Goal: Task Accomplishment & Management: Use online tool/utility

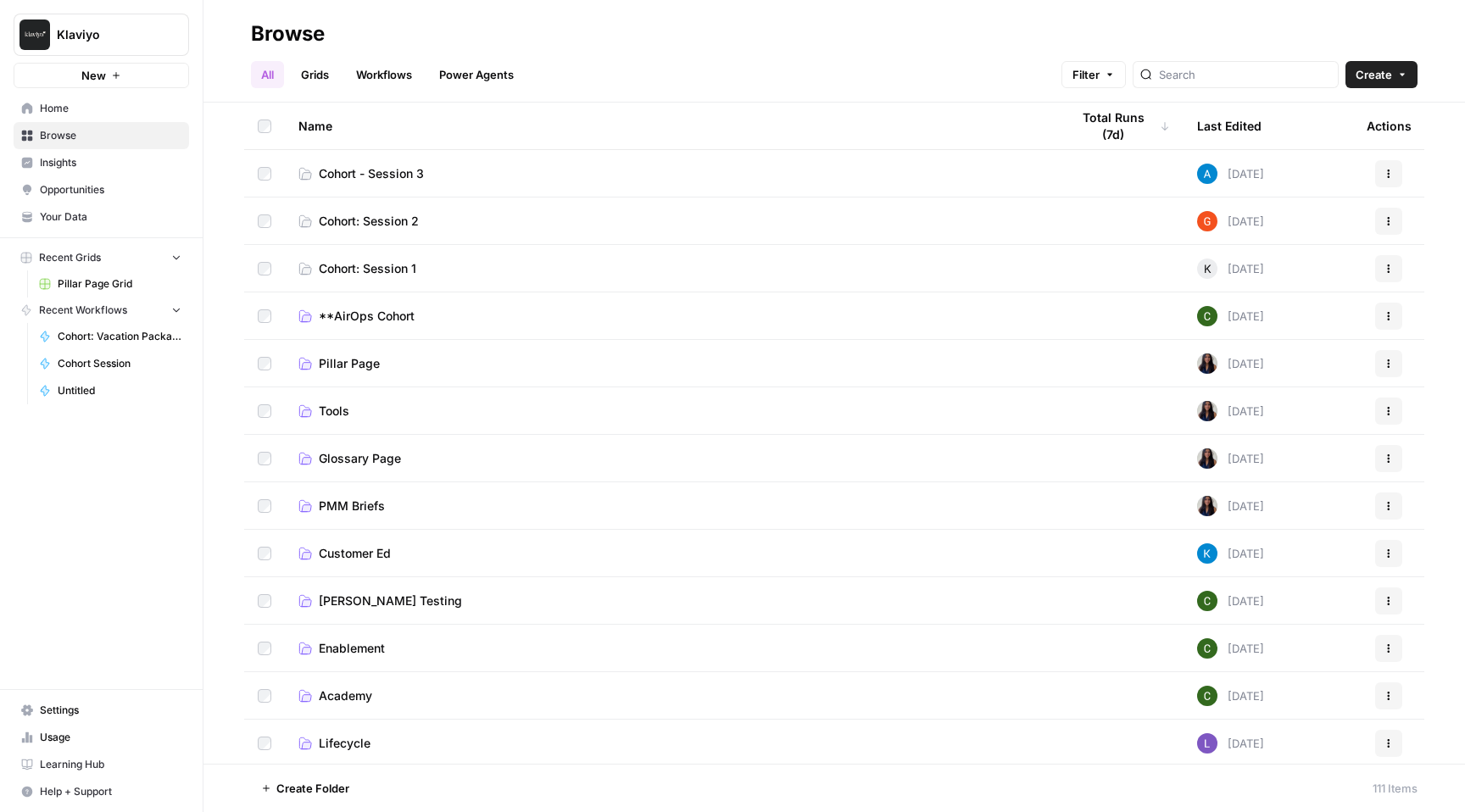
click at [1402, 75] on icon "button" at bounding box center [1402, 74] width 10 height 10
click at [383, 85] on link "Workflows" at bounding box center [384, 74] width 76 height 27
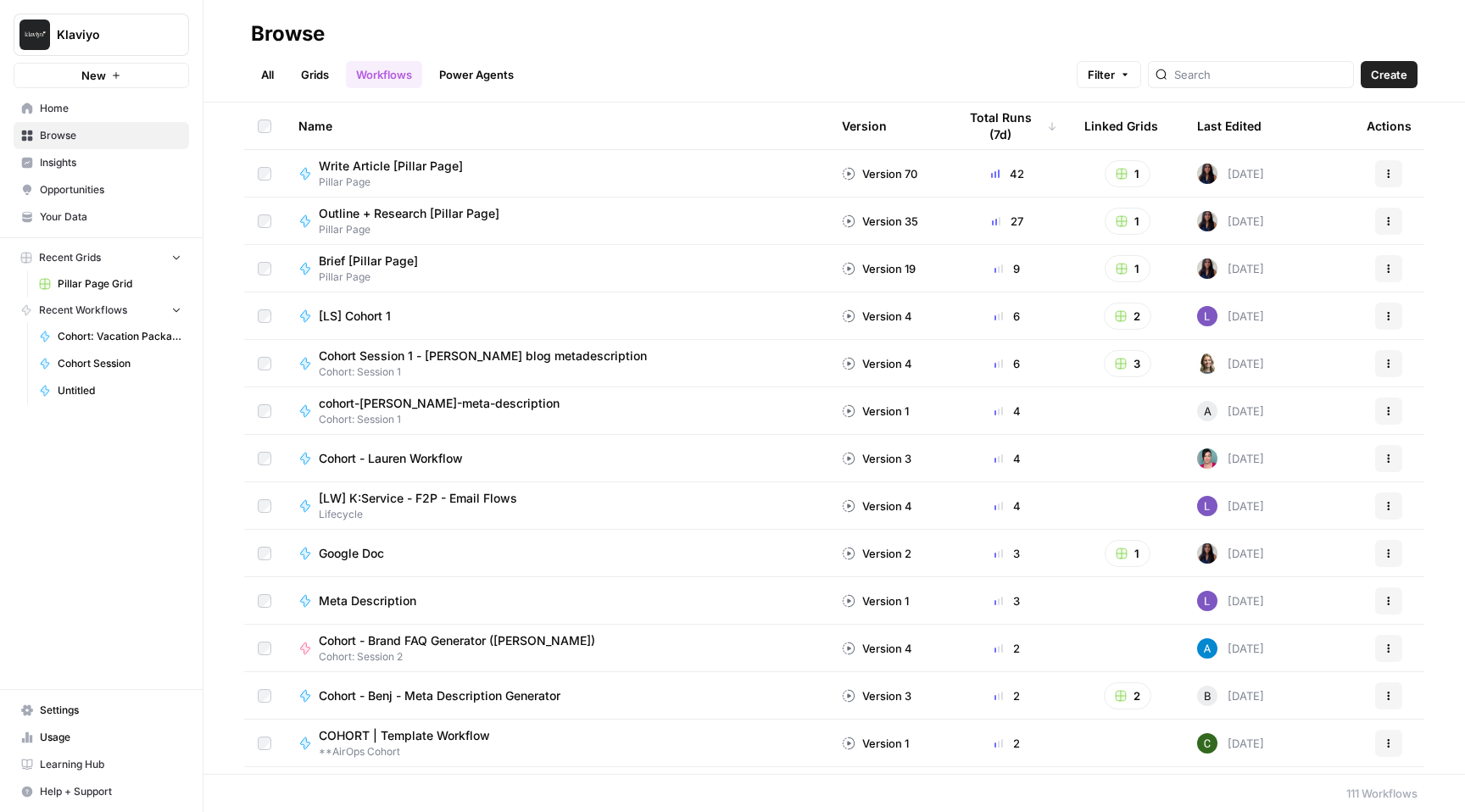
click at [1401, 67] on span "Create" at bounding box center [1388, 74] width 37 height 17
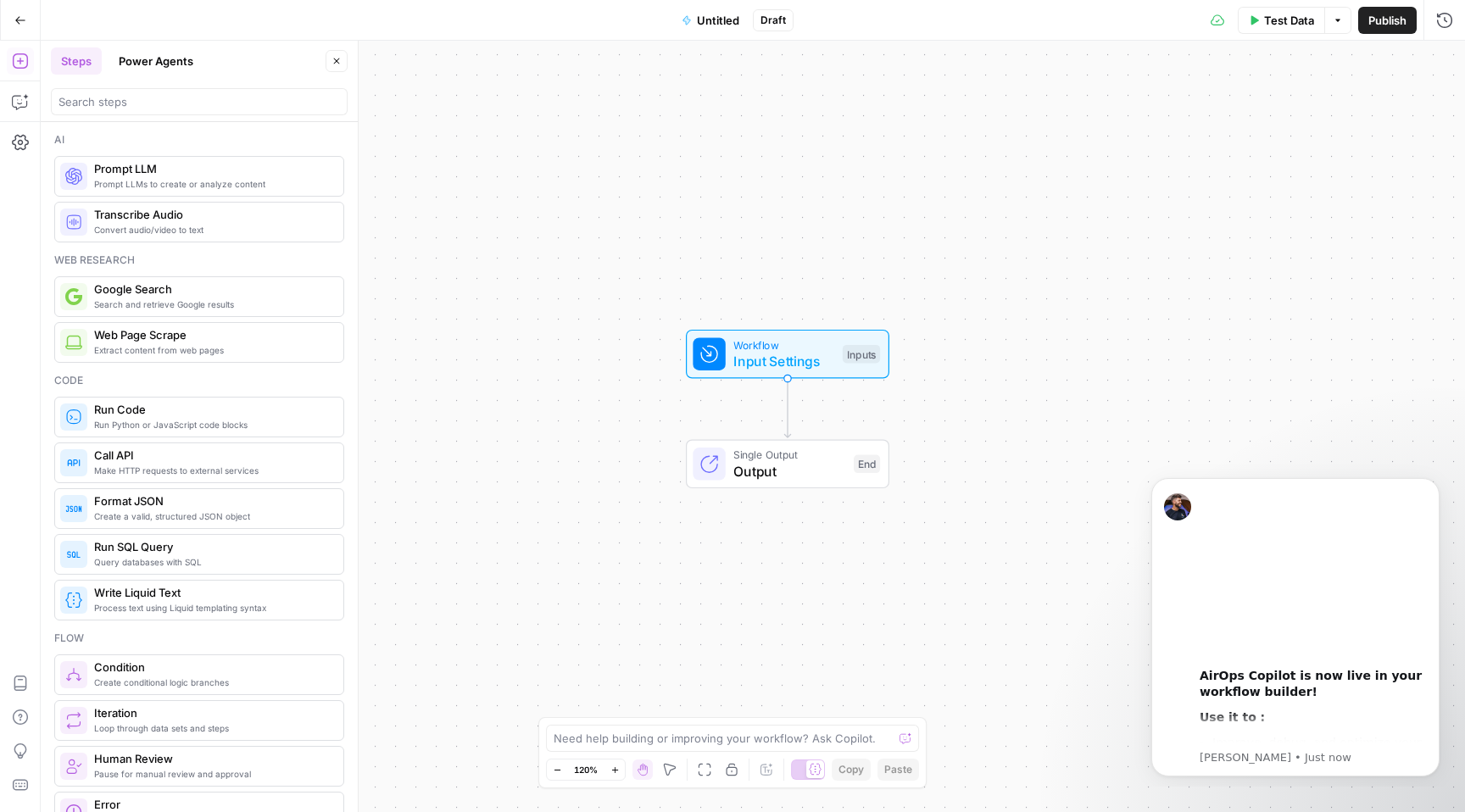
click at [726, 21] on span "Untitled" at bounding box center [718, 21] width 43 height 17
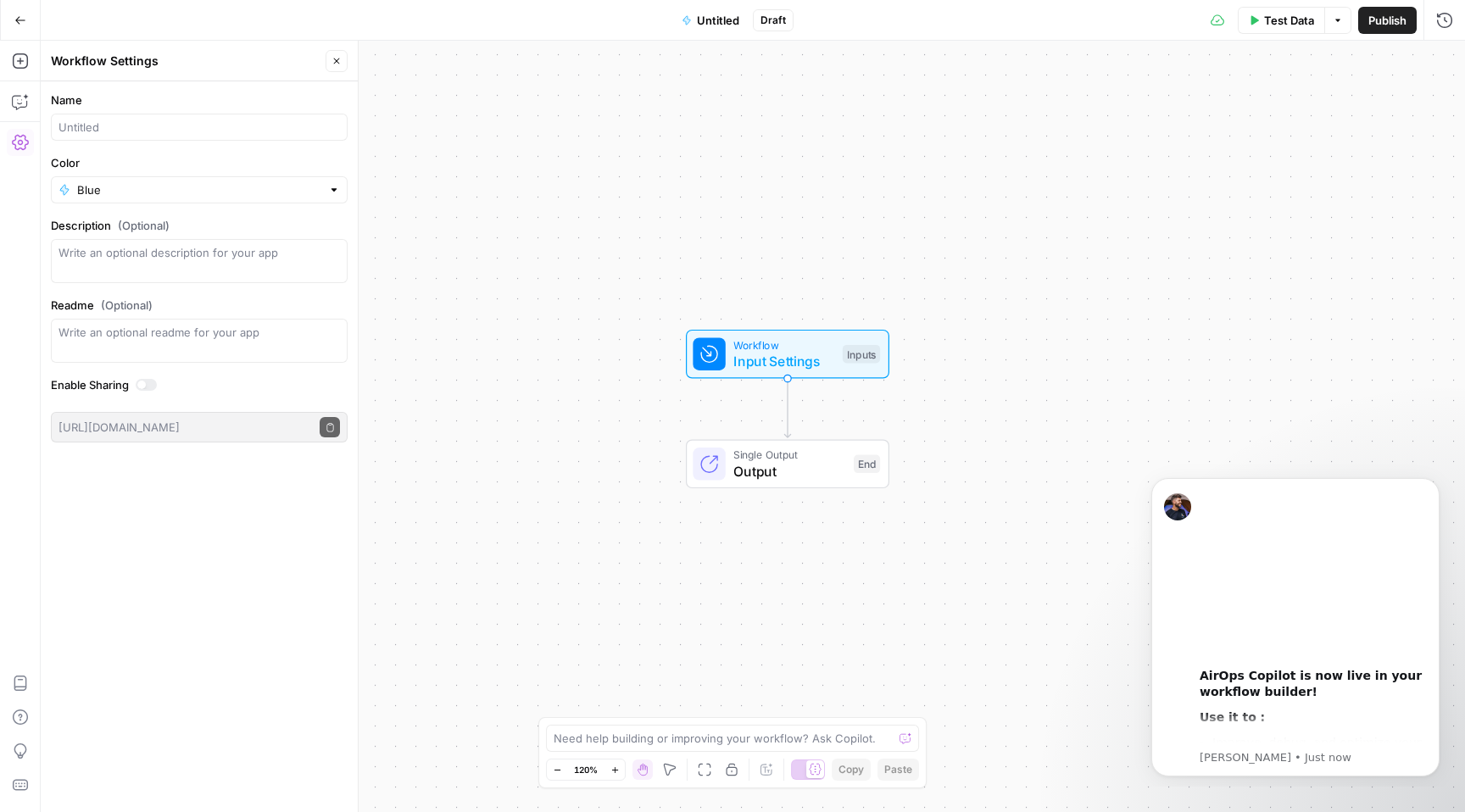
click at [313, 117] on div at bounding box center [198, 127] width 297 height 27
type input "Cohort: Vacation package description"
click at [271, 640] on div "Name Cohort: Vacation package description Color Blue Description (Optional) Rea…" at bounding box center [199, 446] width 317 height 731
click at [811, 19] on span "Cohort: Vacation package description" at bounding box center [718, 21] width 199 height 17
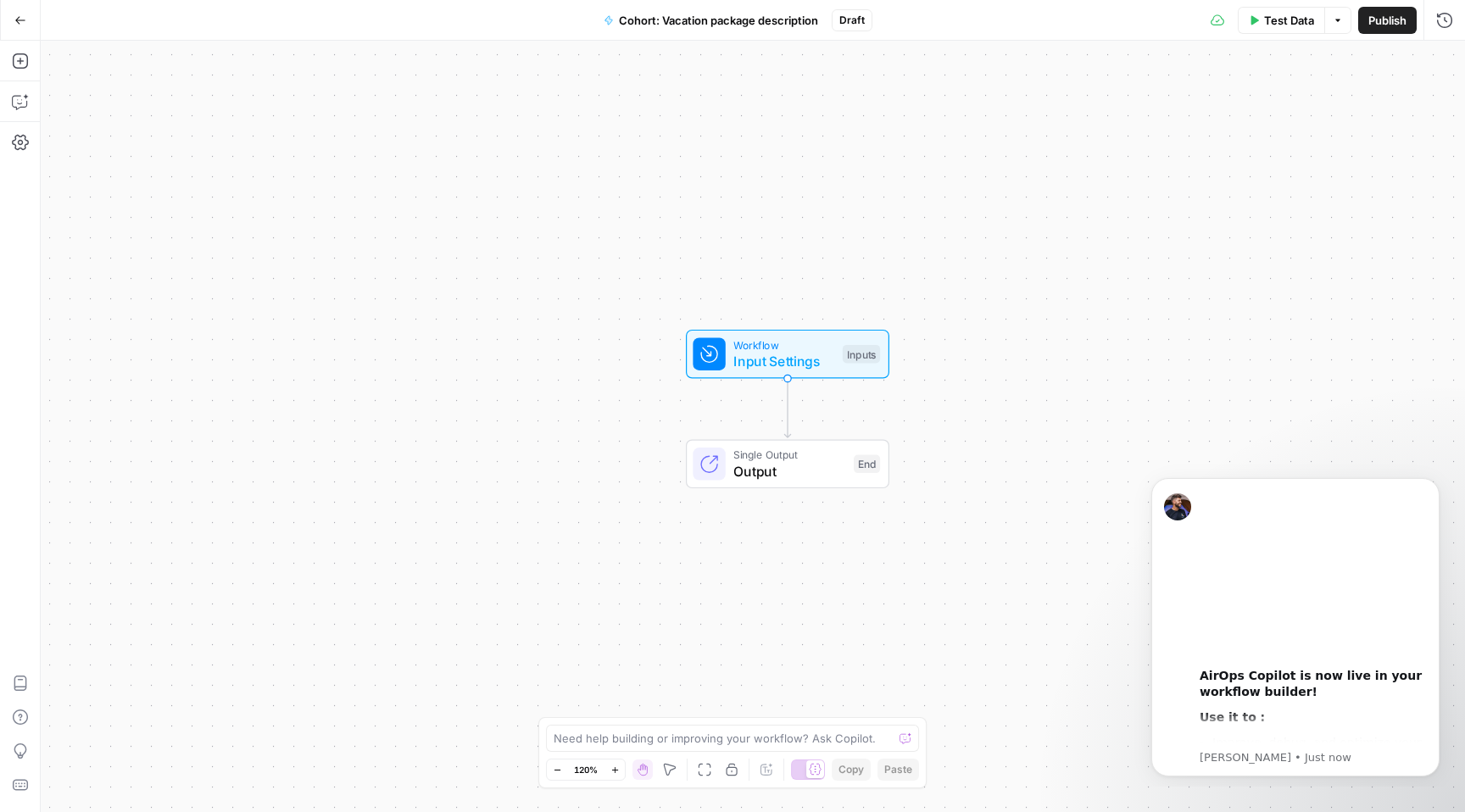
click at [783, 20] on span "Cohort: Vacation package description" at bounding box center [718, 21] width 199 height 17
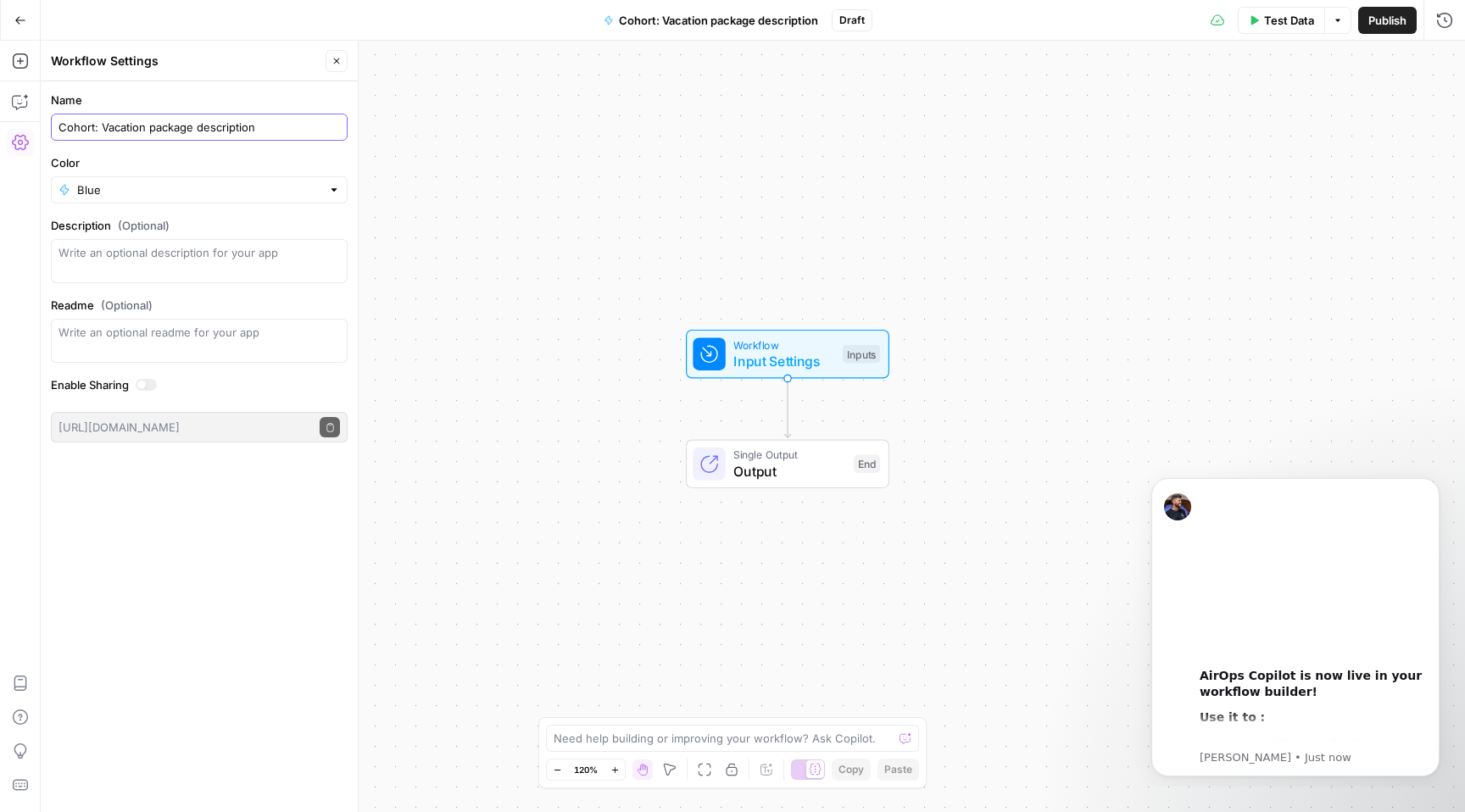
click at [264, 131] on input "Cohort: Vacation package description" at bounding box center [198, 127] width 281 height 17
type input "Cohort: Vacation package description ([PERSON_NAME])"
click at [257, 685] on div "Name Cohort: Vacation package description (Alex) Color Blue Description (Option…" at bounding box center [199, 446] width 317 height 731
click at [864, 349] on div "Inputs" at bounding box center [862, 355] width 38 height 19
drag, startPoint x: 1436, startPoint y: 482, endPoint x: 2570, endPoint y: 944, distance: 1224.5
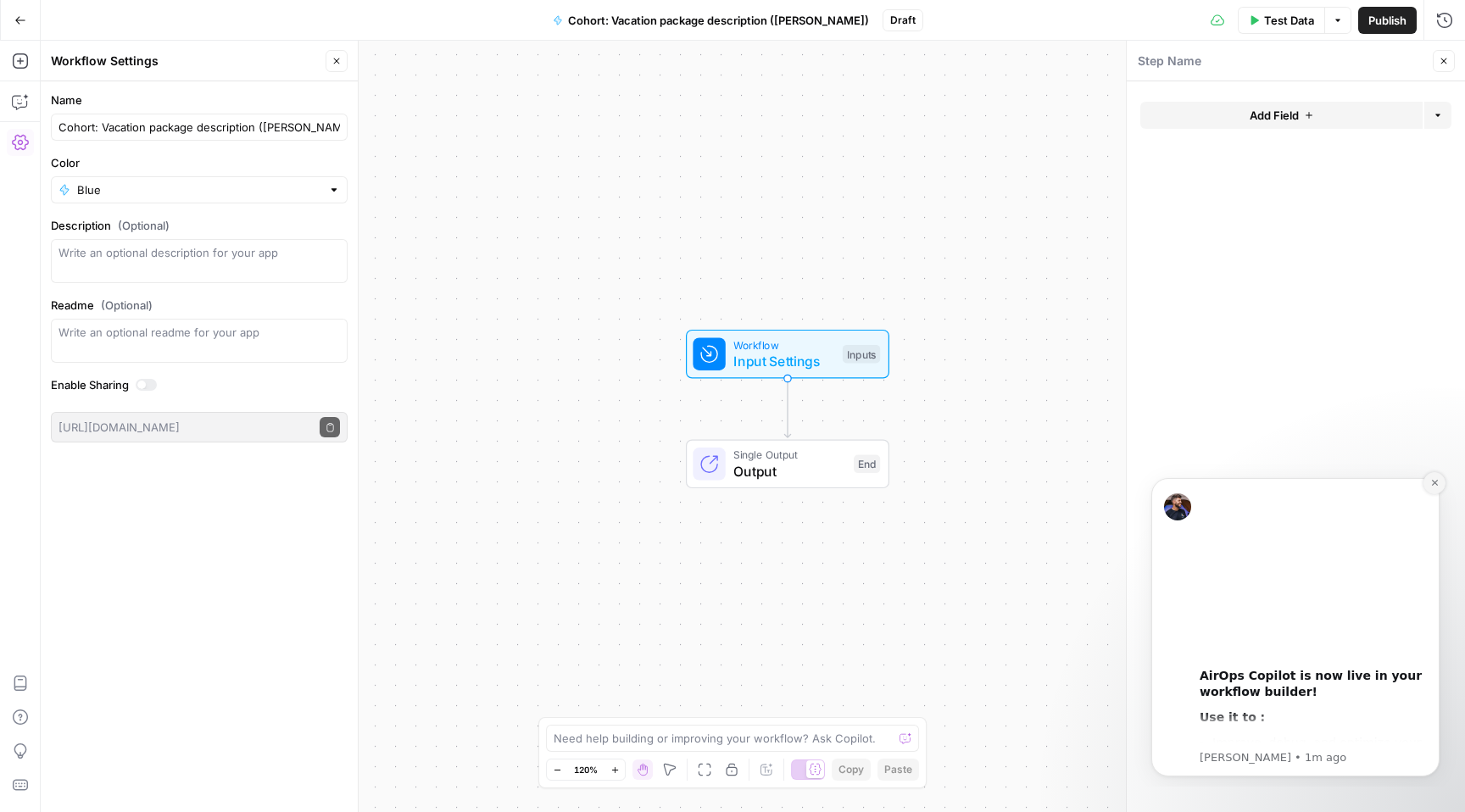
click at [1436, 482] on icon "Dismiss notification" at bounding box center [1434, 482] width 9 height 9
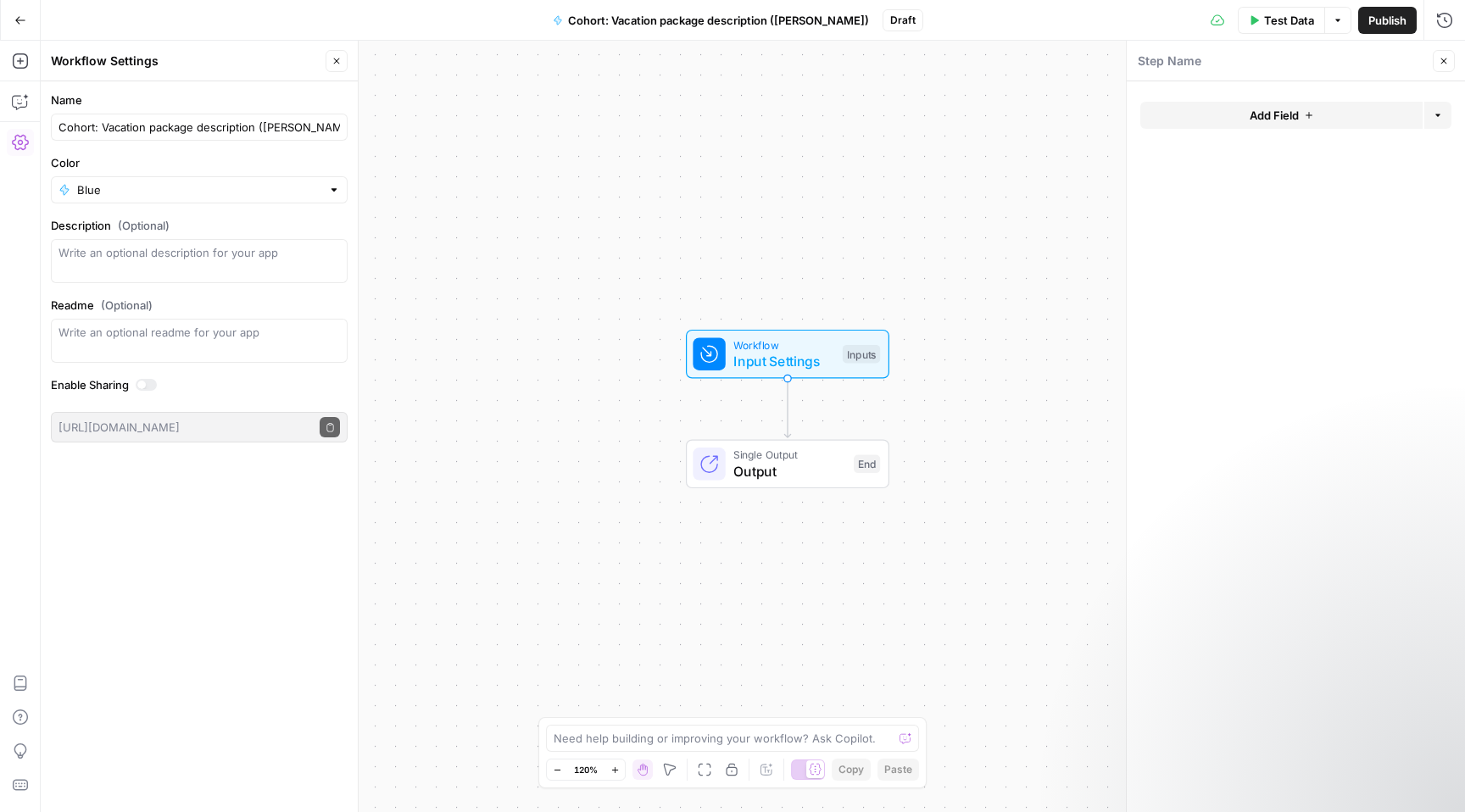
click at [1374, 112] on button "Add Field" at bounding box center [1281, 115] width 282 height 27
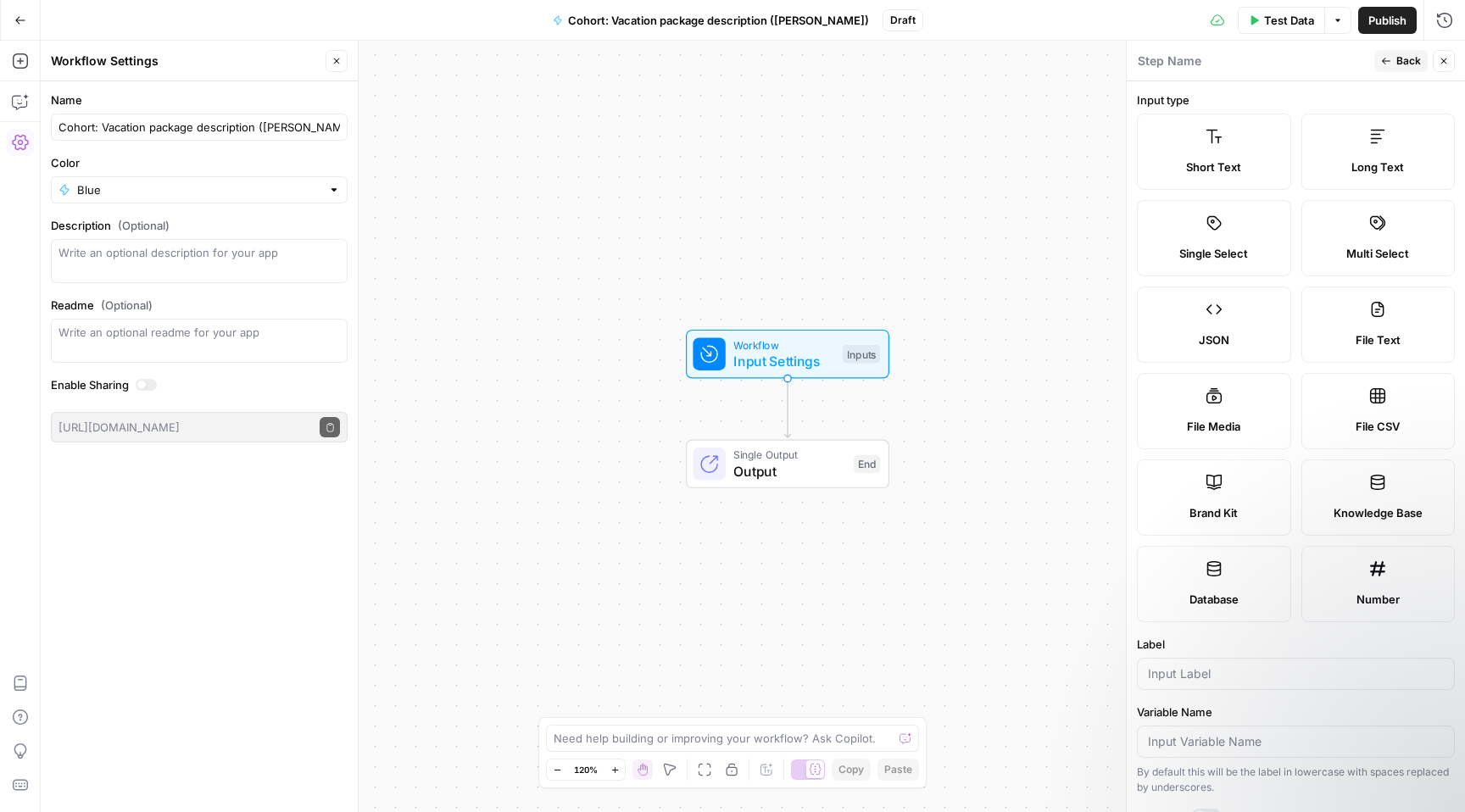
click at [1254, 521] on div "Brand Kit" at bounding box center [1214, 513] width 126 height 17
type input "Brand Kit"
type input "brand_kit"
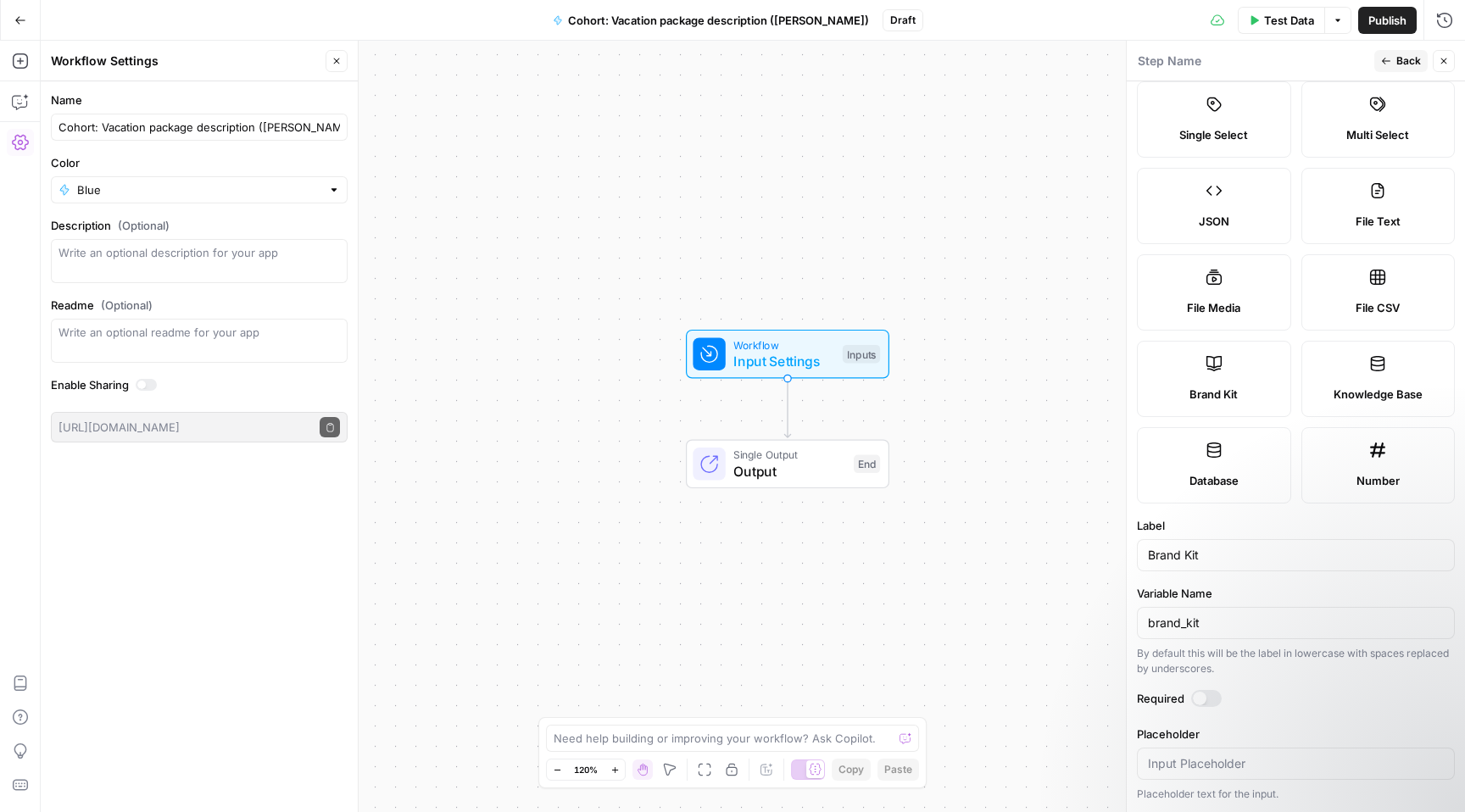
click at [1394, 61] on button "Back" at bounding box center [1400, 62] width 53 height 22
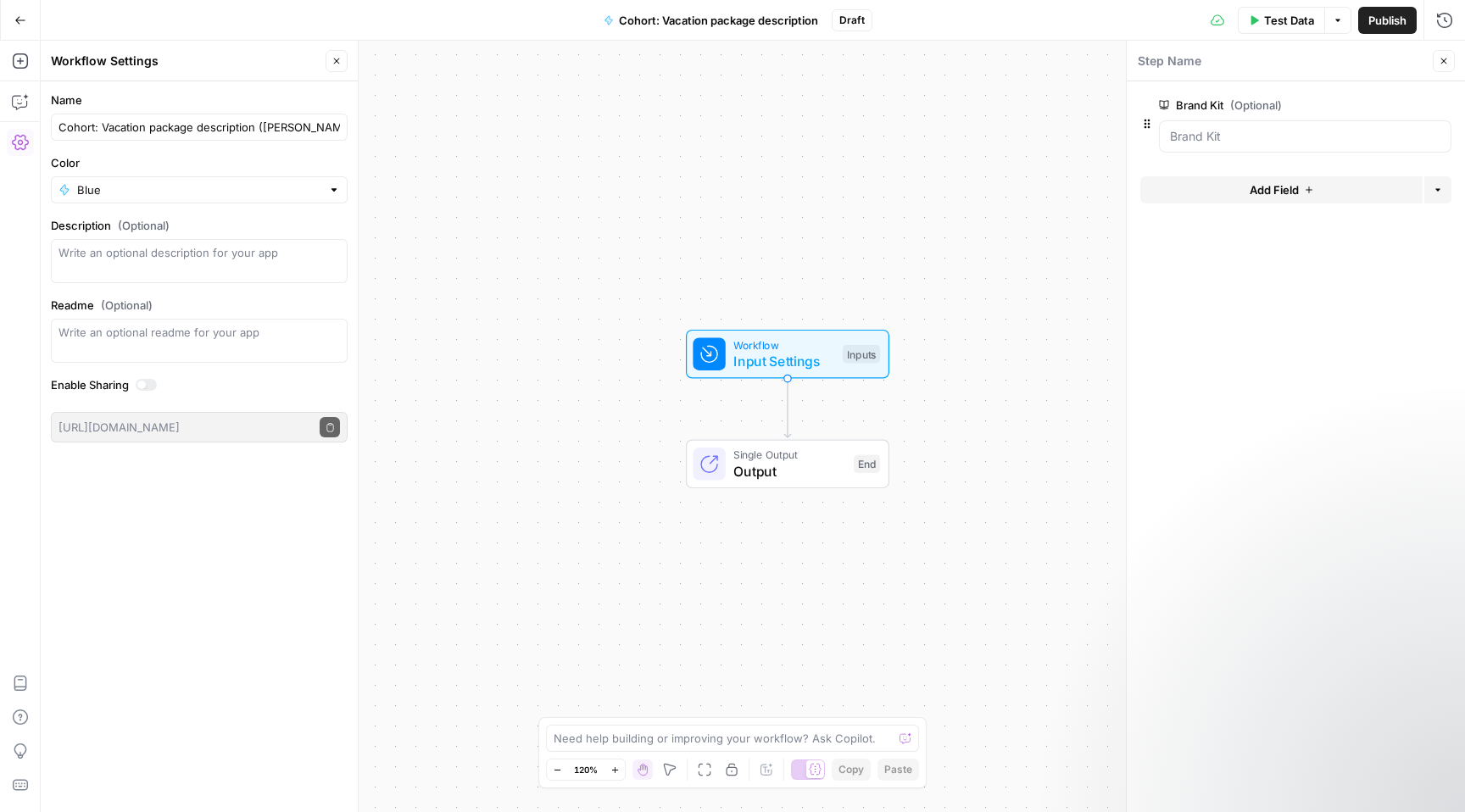
click at [1228, 188] on button "Add Field" at bounding box center [1281, 190] width 282 height 27
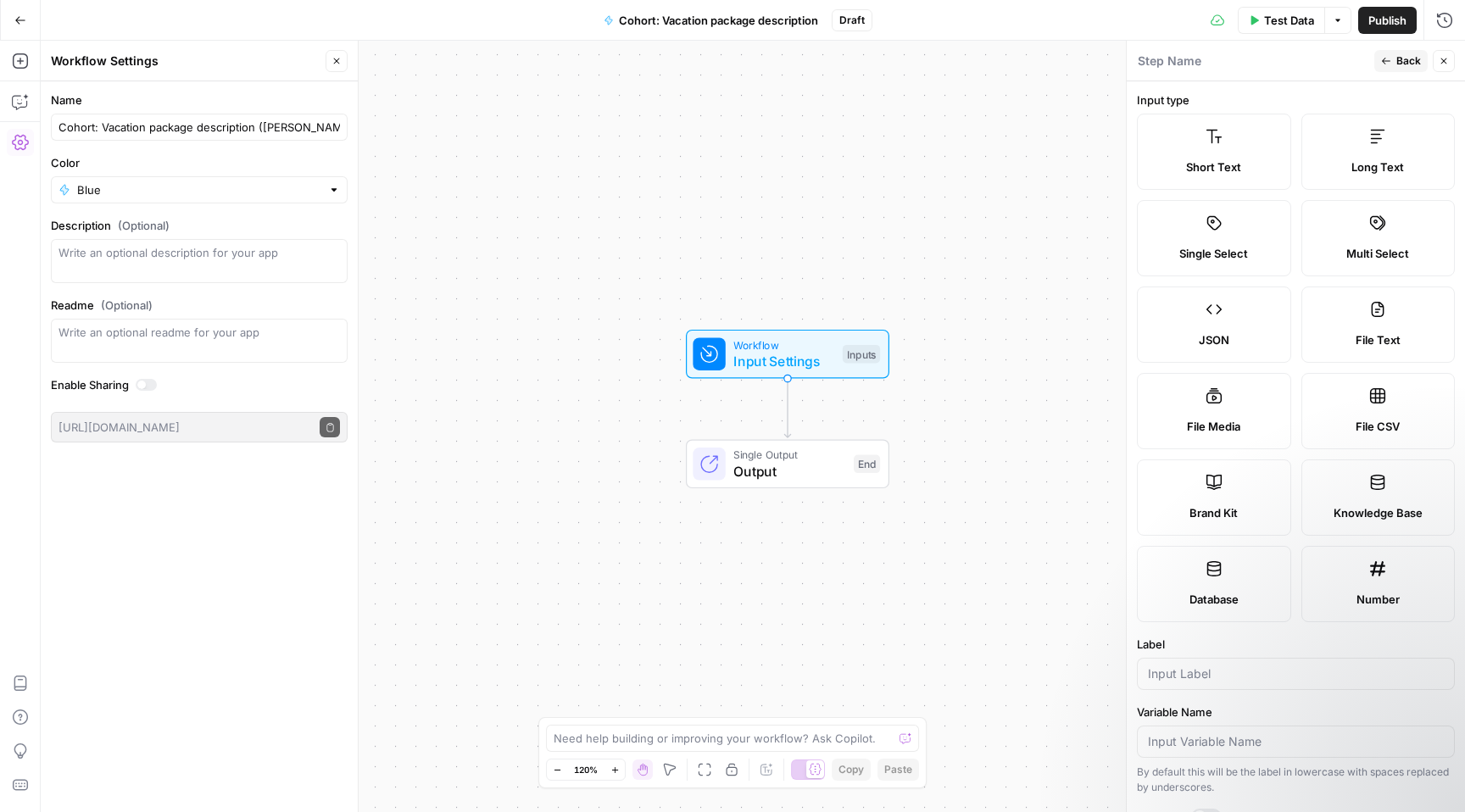
click at [1187, 168] on span "Short Text" at bounding box center [1213, 167] width 55 height 17
click at [1207, 144] on icon at bounding box center [1214, 137] width 17 height 17
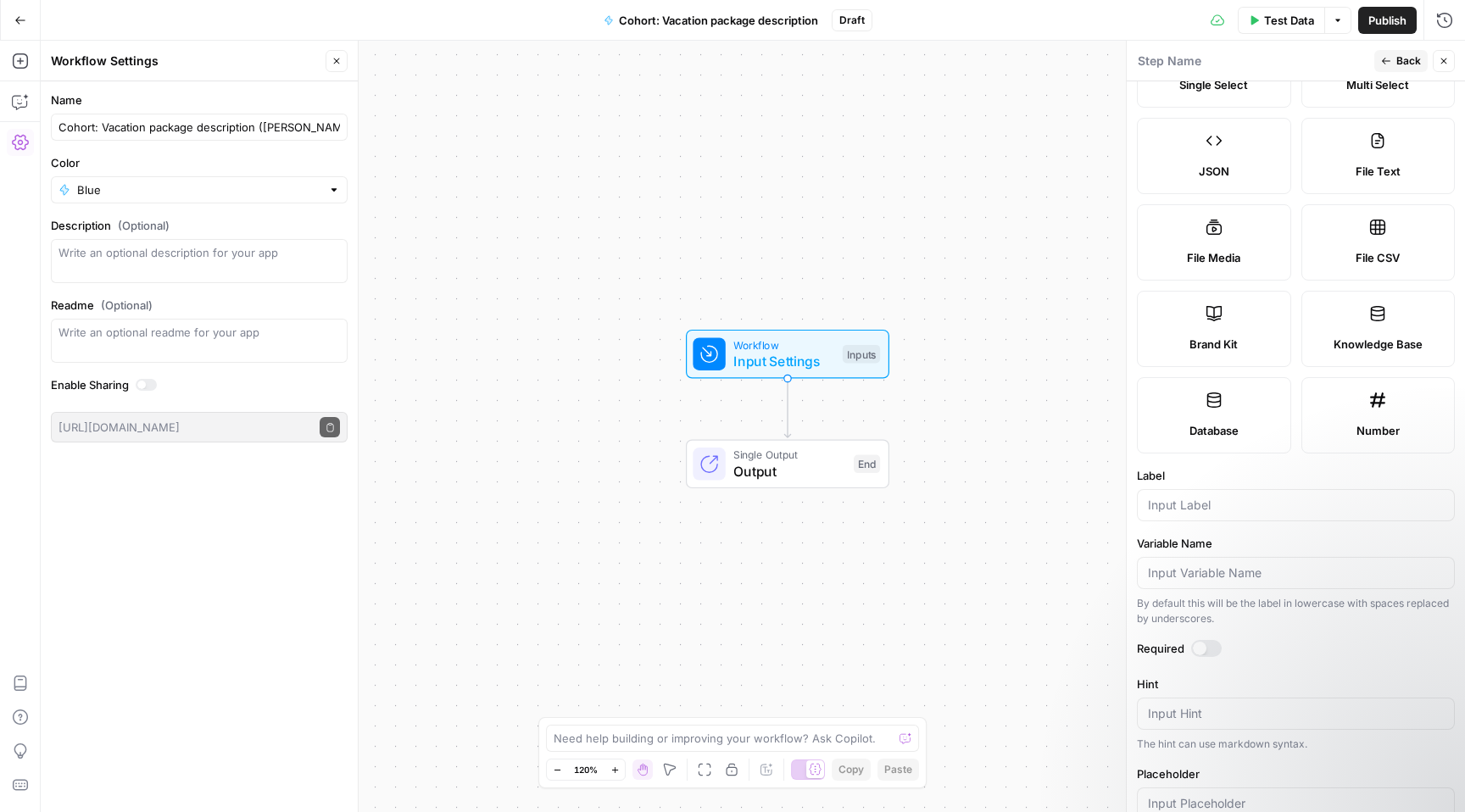
scroll to position [299, 0]
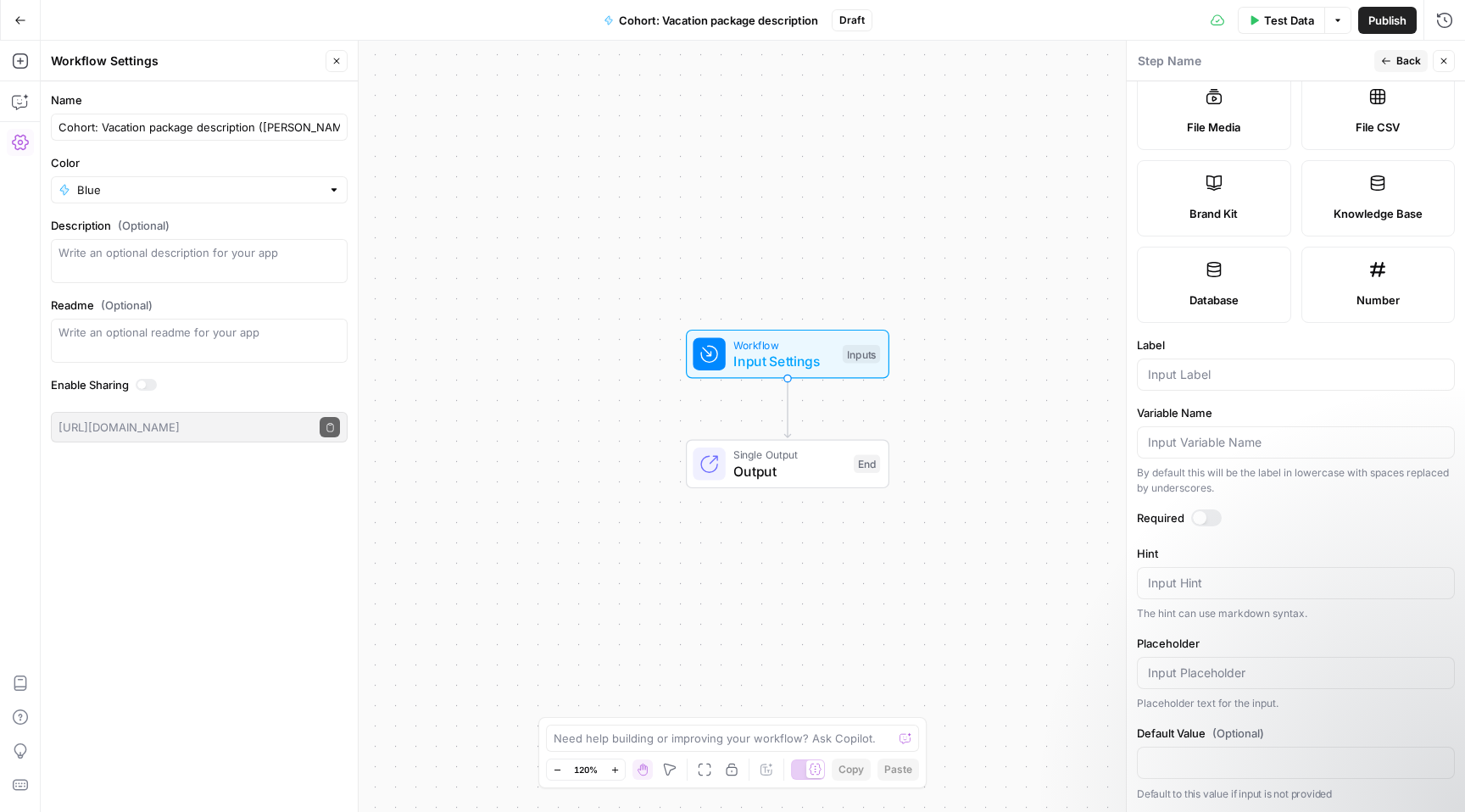
click at [1192, 364] on div at bounding box center [1296, 374] width 318 height 32
type input "City"
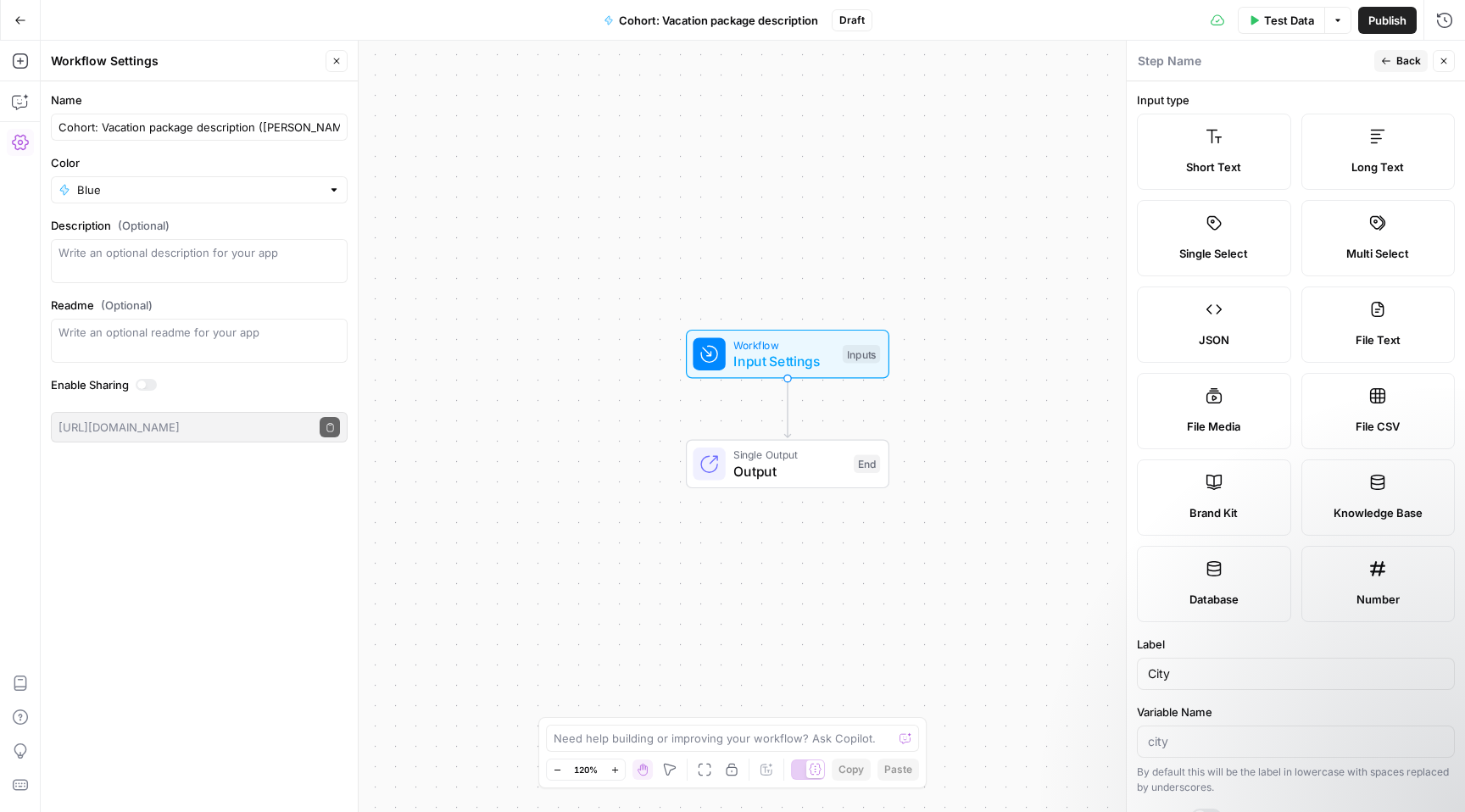
click at [1391, 15] on span "Publish" at bounding box center [1387, 21] width 38 height 17
click at [1393, 65] on button "Back" at bounding box center [1400, 62] width 53 height 22
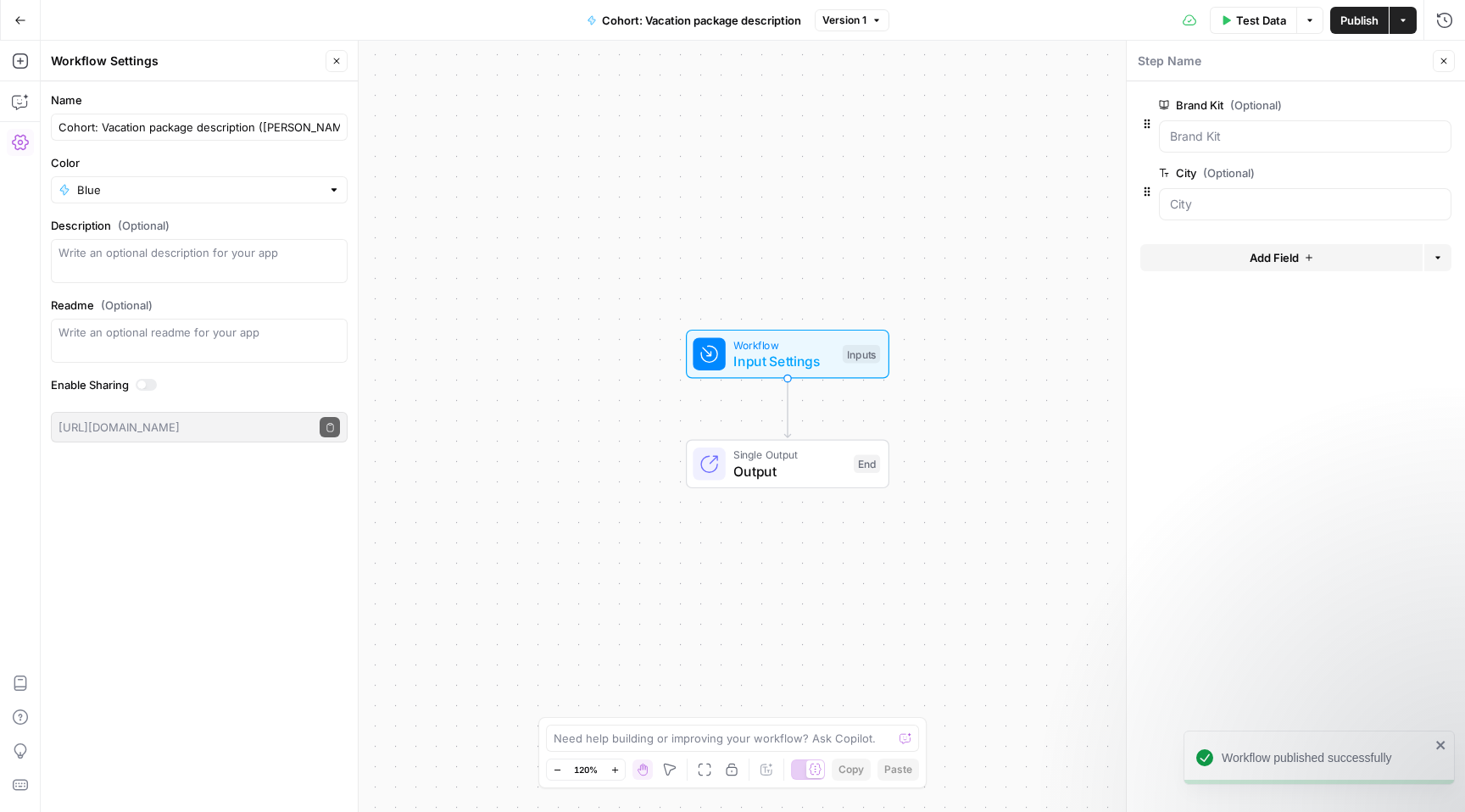
click at [1319, 420] on form "Brand Kit (Optional) edit field Delete group City (Optional) edit field Delete …" at bounding box center [1296, 446] width 338 height 731
click at [1243, 206] on input "City (Optional)" at bounding box center [1304, 204] width 270 height 17
click at [1243, 205] on input "City (Optional)" at bounding box center [1304, 204] width 270 height 17
click at [1162, 196] on div at bounding box center [1305, 204] width 292 height 32
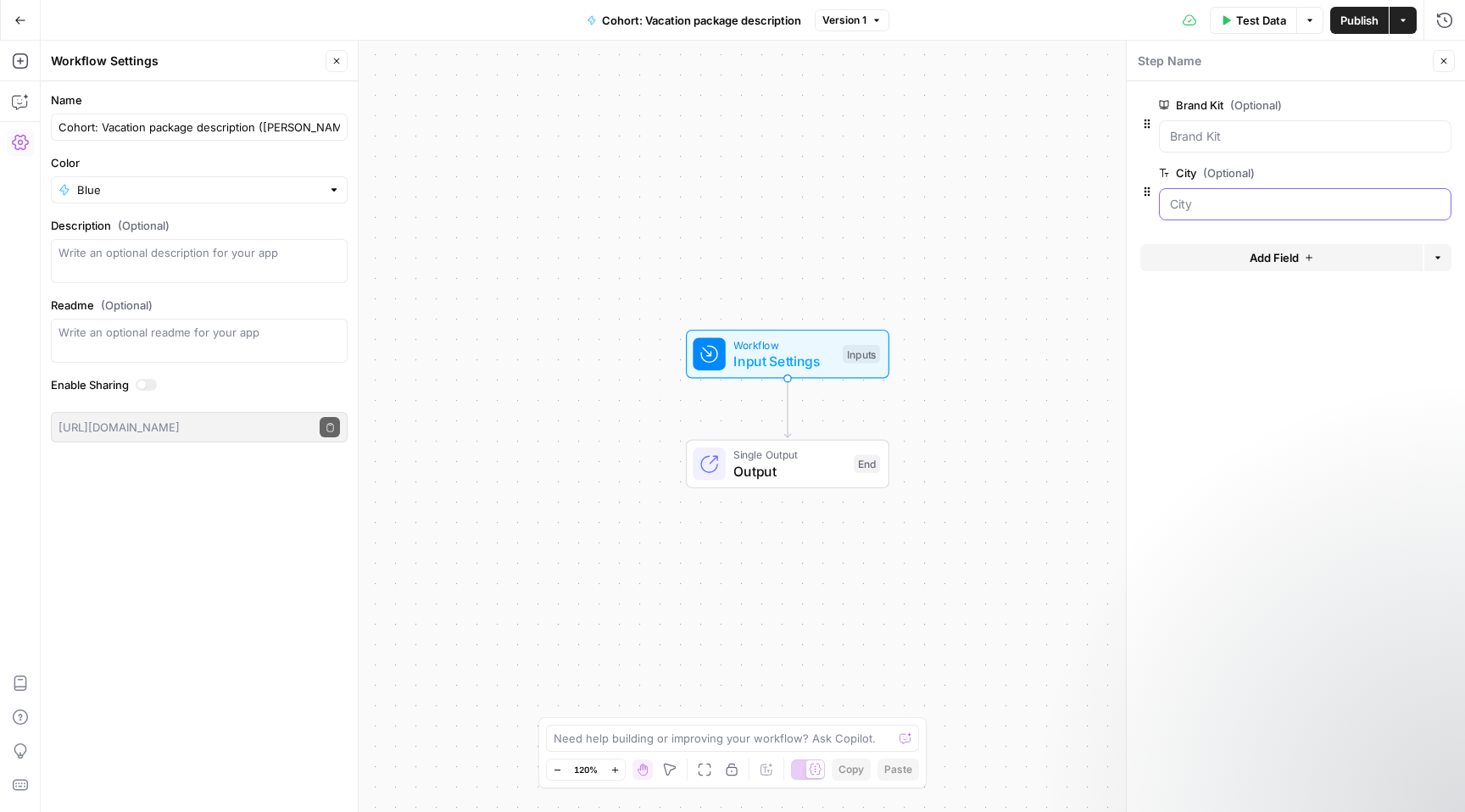
click at [1189, 201] on input "City (Optional)" at bounding box center [1304, 204] width 270 height 17
click at [1187, 201] on input "City (Optional)" at bounding box center [1304, 204] width 270 height 17
click at [1191, 204] on input "City (Optional)" at bounding box center [1304, 204] width 270 height 17
click at [1190, 204] on input "City (Optional)" at bounding box center [1304, 204] width 270 height 17
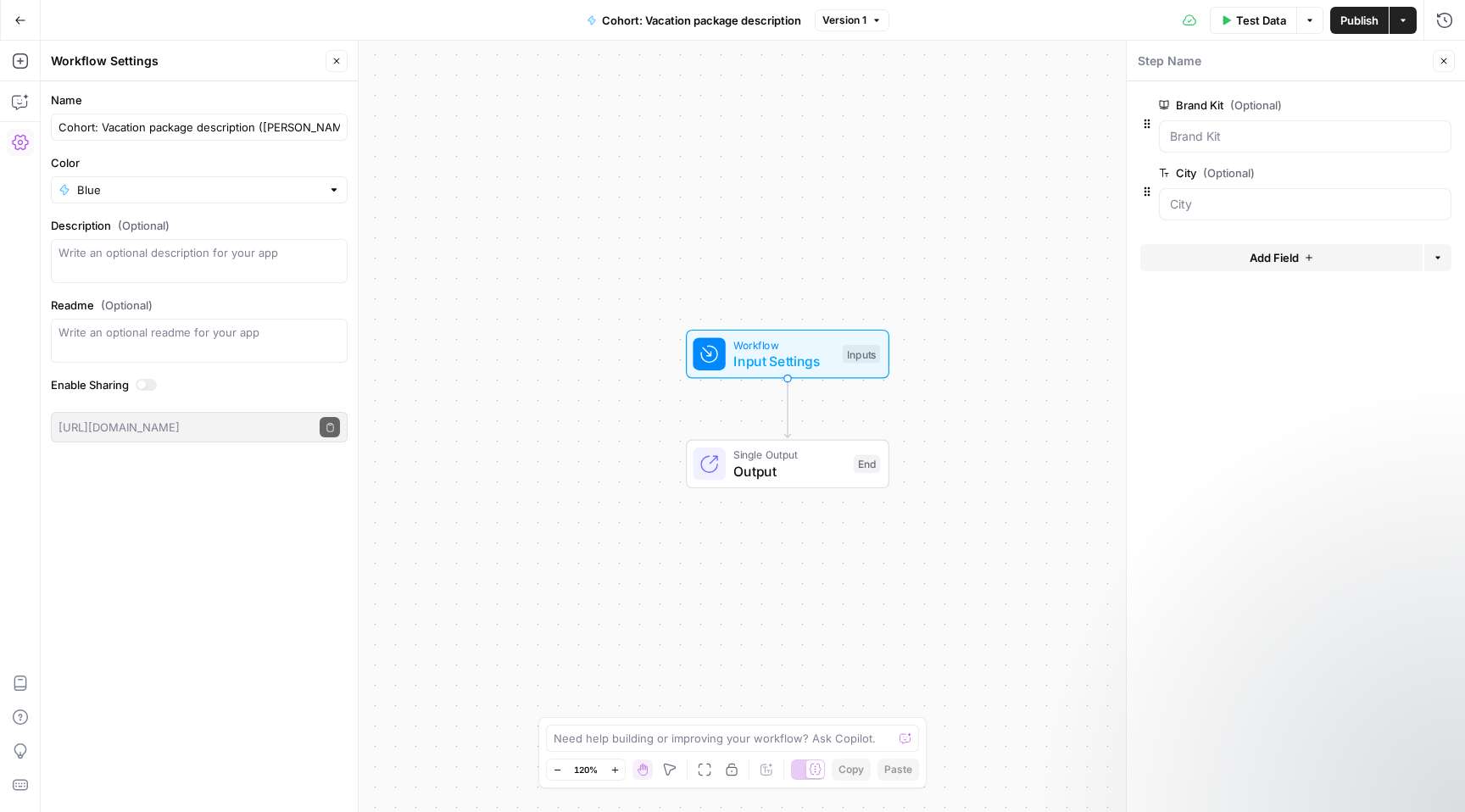
click at [1387, 173] on span "edit field" at bounding box center [1388, 173] width 38 height 14
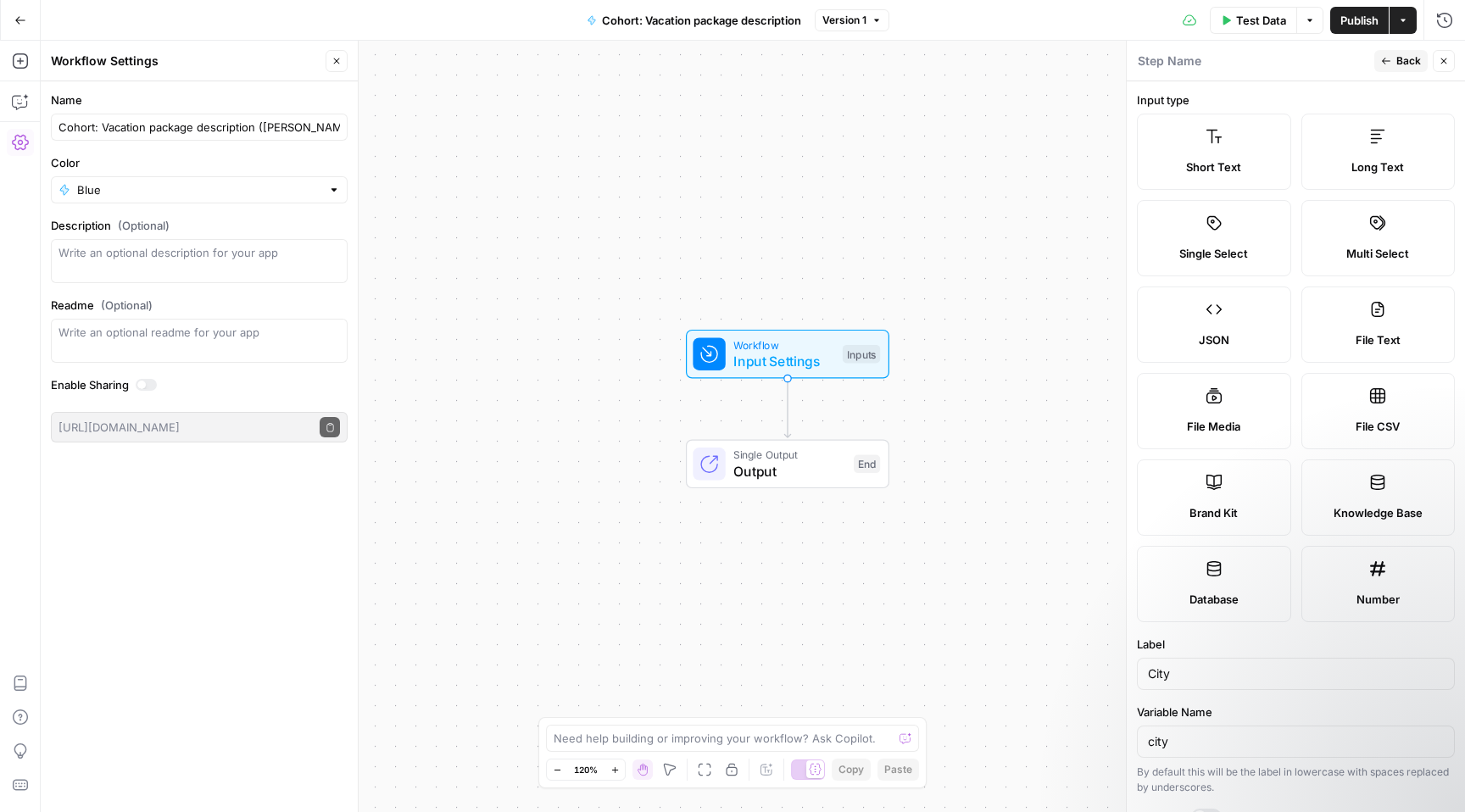
click at [1240, 168] on span "Short Text" at bounding box center [1213, 167] width 55 height 17
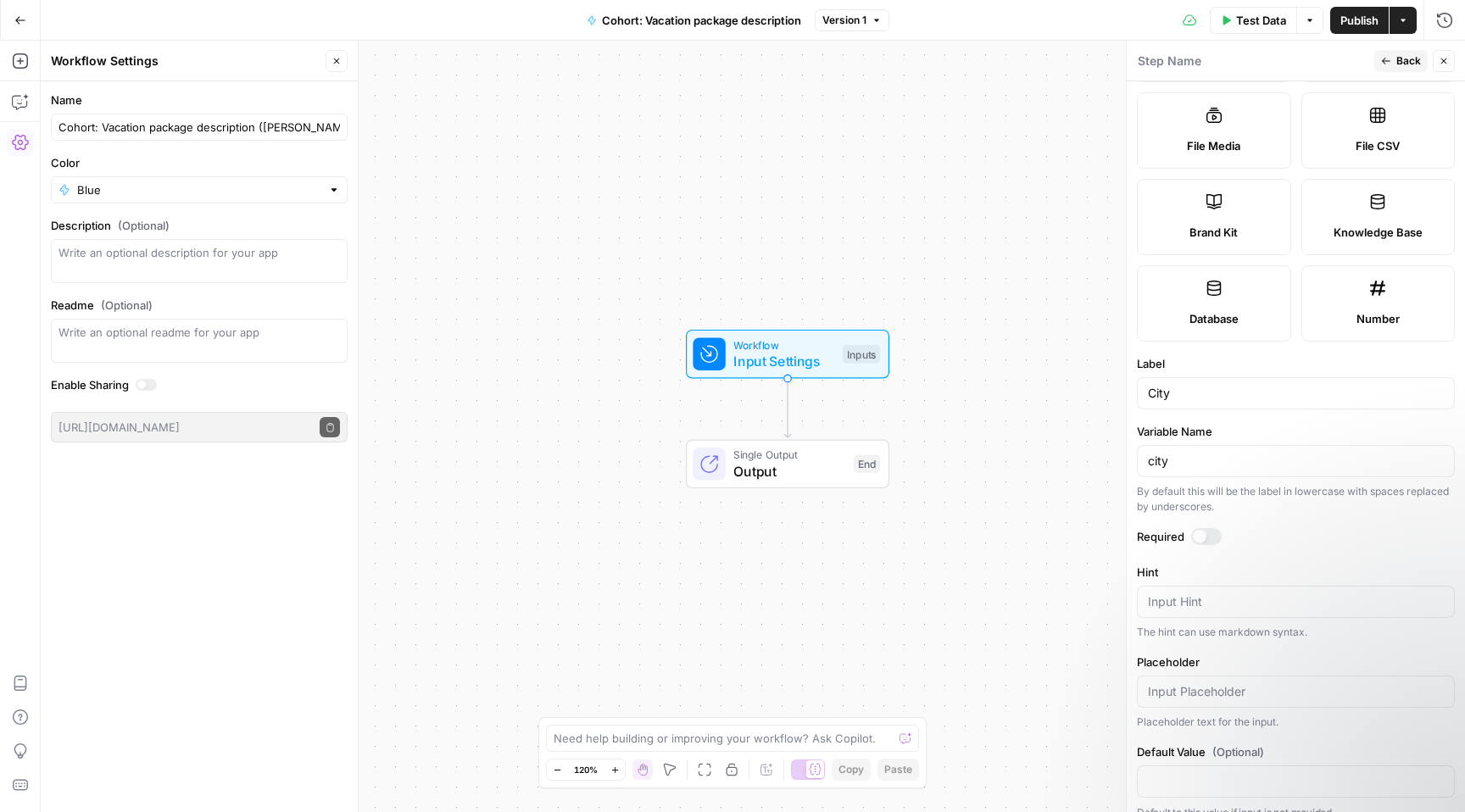
scroll to position [299, 0]
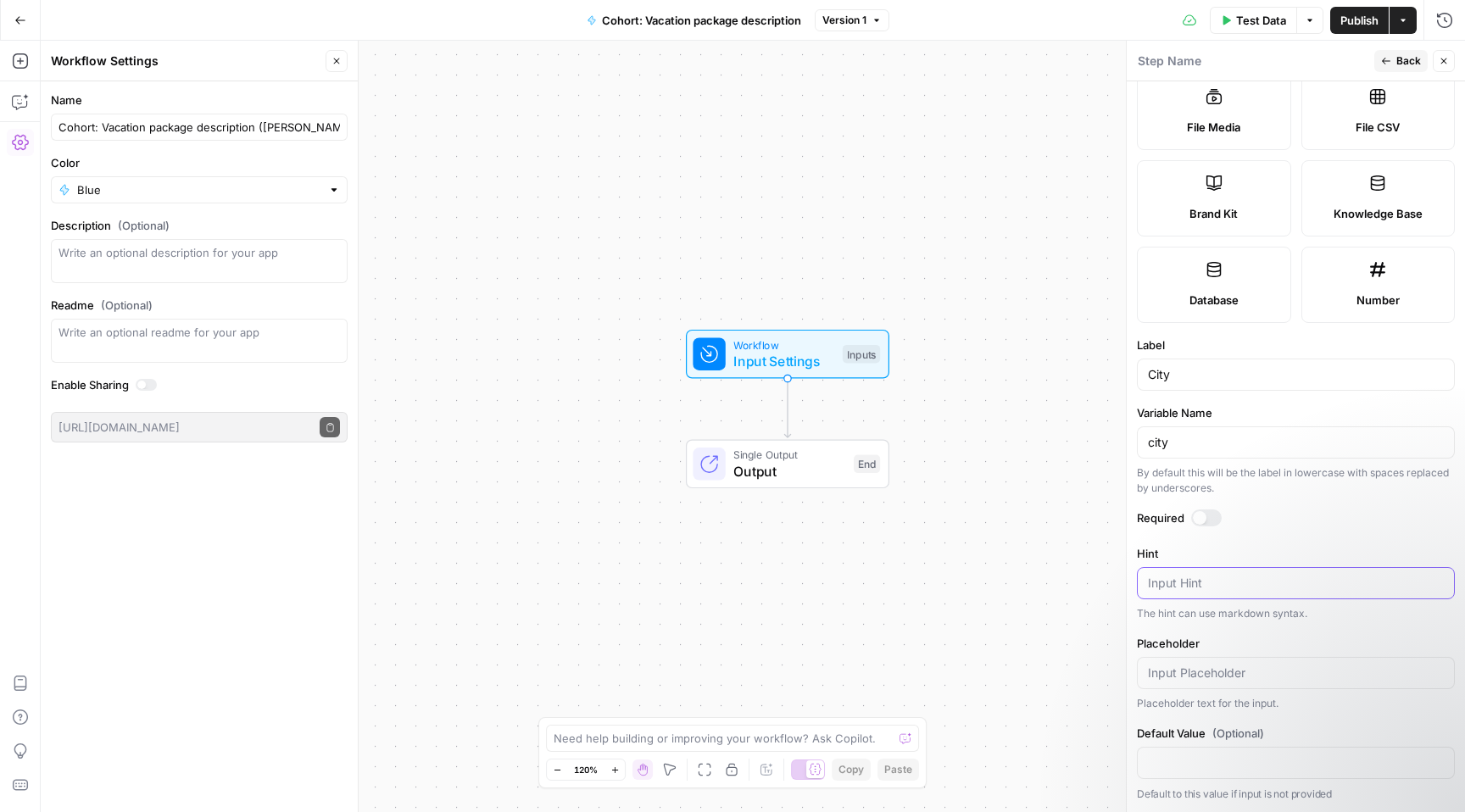
click at [1203, 581] on textarea "Hint" at bounding box center [1296, 583] width 296 height 17
click at [1269, 527] on div "Required" at bounding box center [1296, 521] width 318 height 22
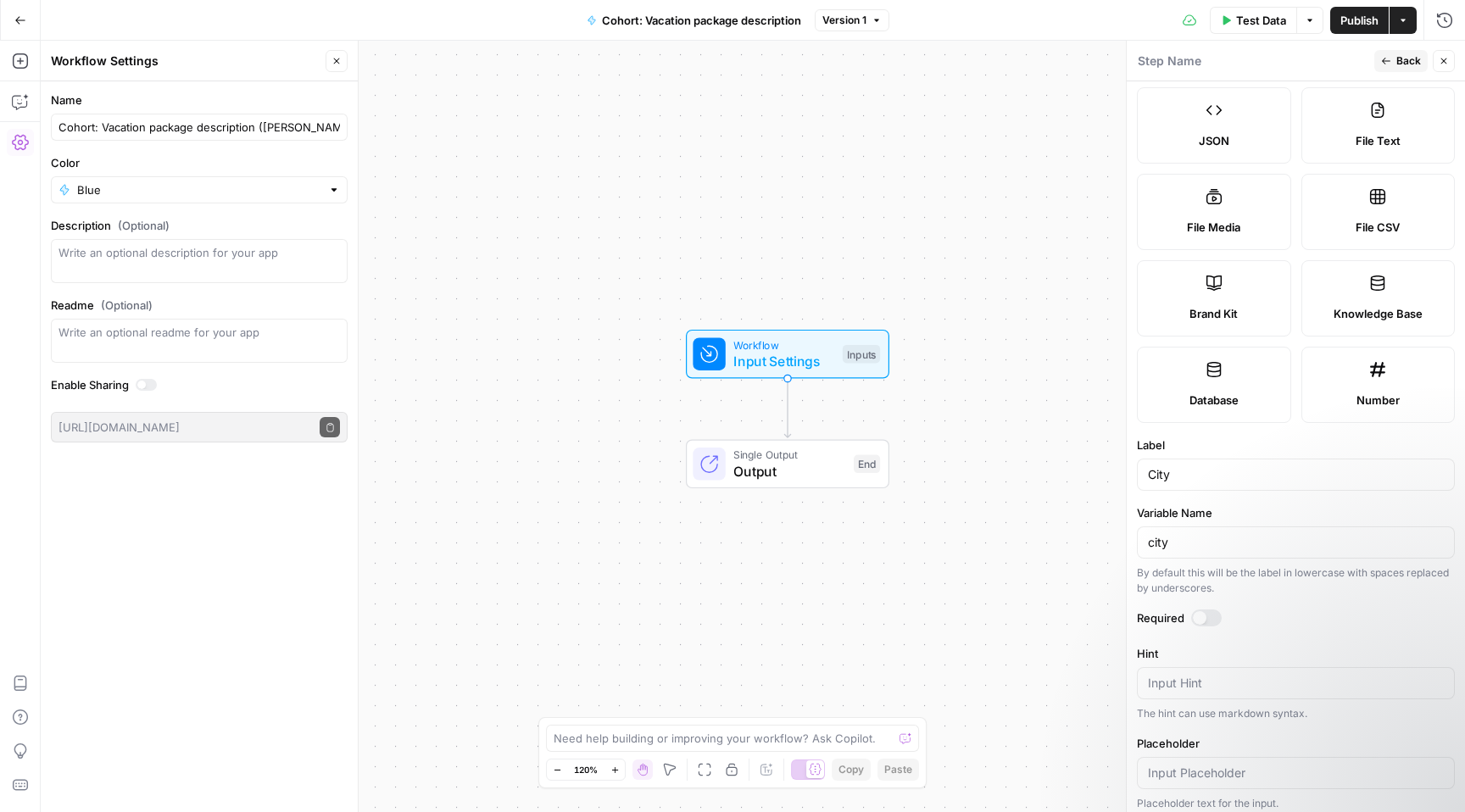
scroll to position [227, 0]
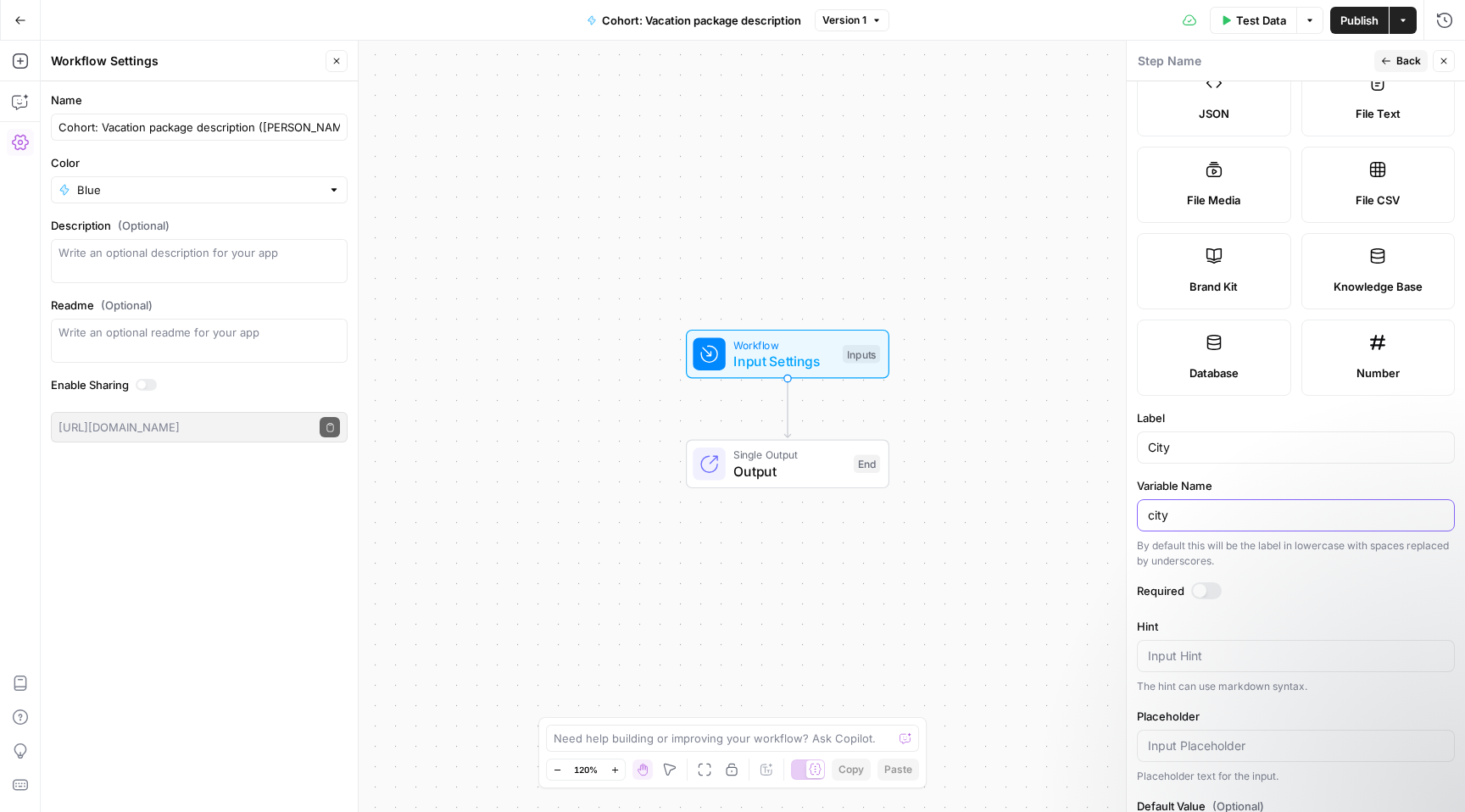
click at [1240, 519] on input "city" at bounding box center [1296, 515] width 296 height 17
click at [1232, 452] on input "City" at bounding box center [1296, 448] width 296 height 17
click at [1214, 509] on input "city" at bounding box center [1296, 515] width 296 height 17
click at [1214, 510] on input "city" at bounding box center [1296, 515] width 296 height 17
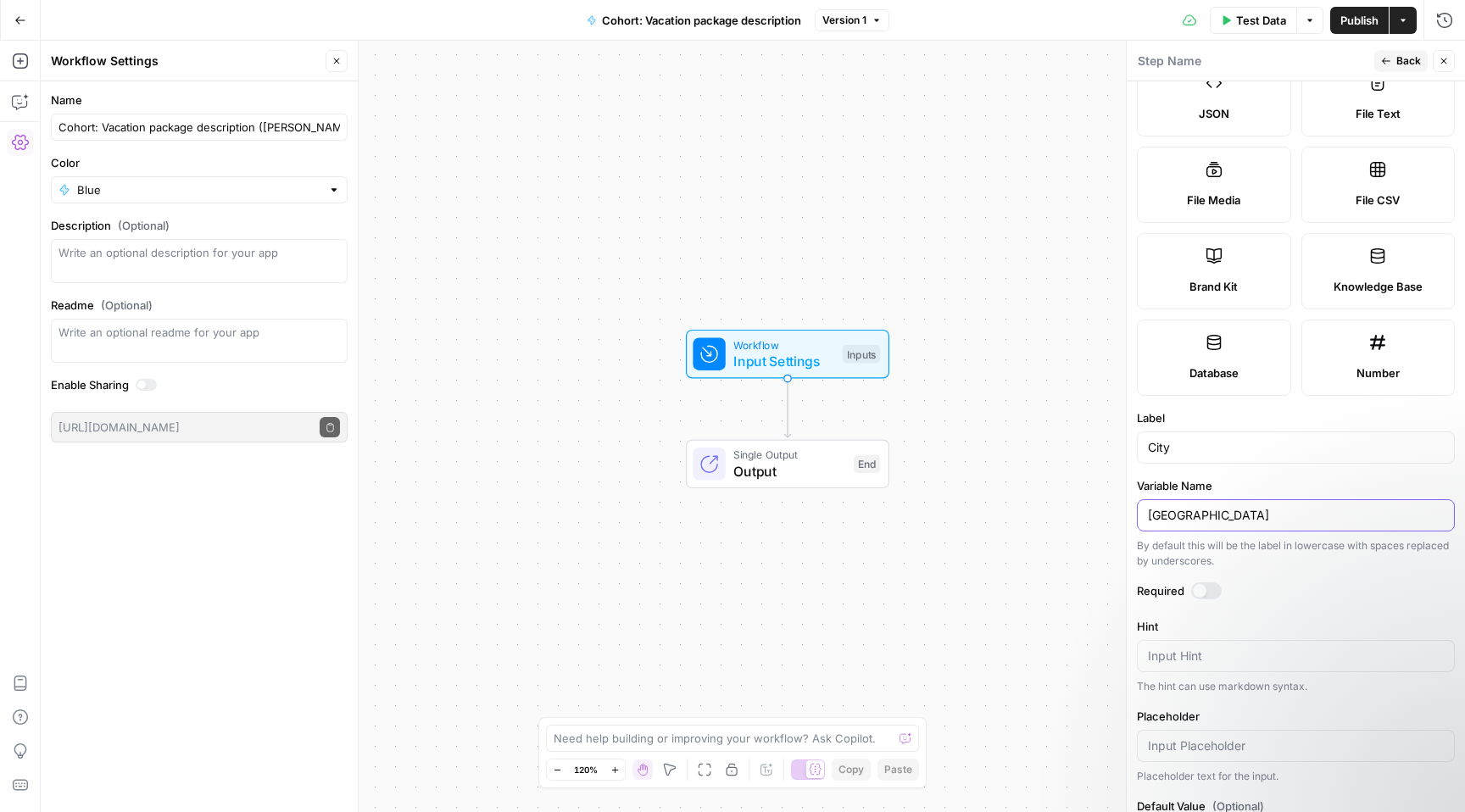
type input "[GEOGRAPHIC_DATA]"
click at [1265, 591] on label "Required" at bounding box center [1296, 591] width 318 height 17
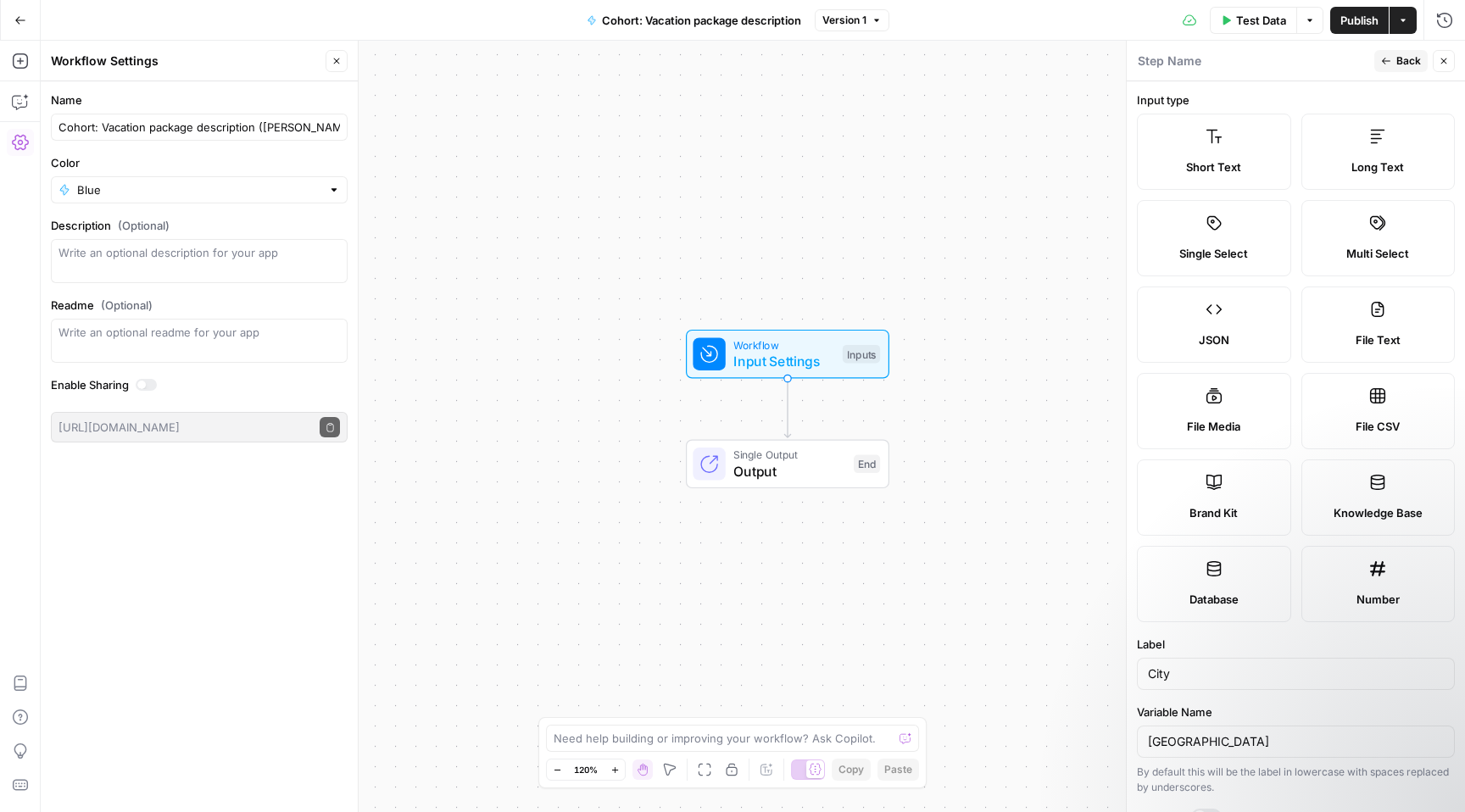
click at [1369, 67] on div "Step Name Back Close" at bounding box center [1296, 62] width 318 height 22
click at [1391, 64] on button "Back" at bounding box center [1400, 62] width 53 height 22
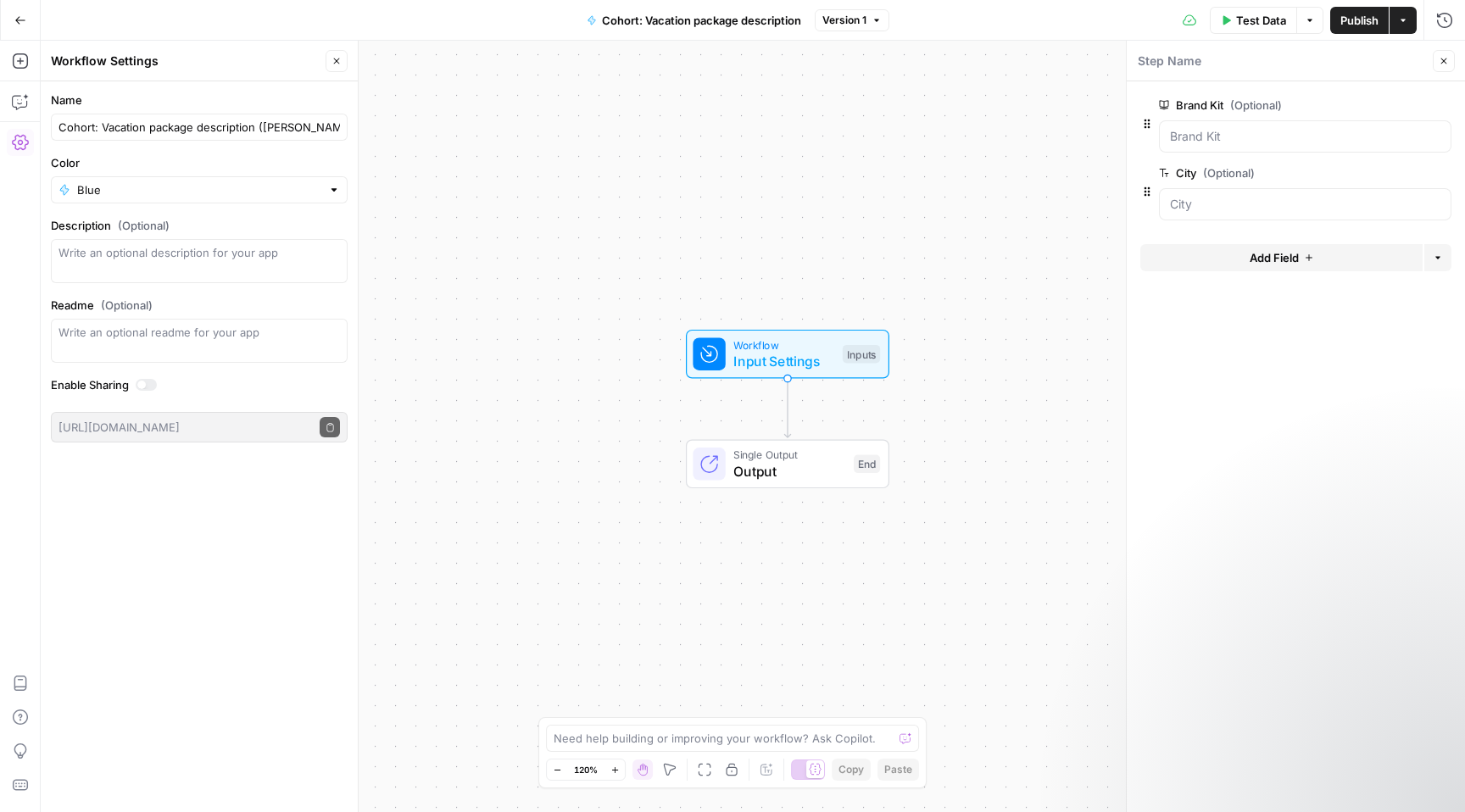
click at [1283, 218] on div at bounding box center [1305, 204] width 292 height 32
click at [1277, 202] on input "City (Optional)" at bounding box center [1304, 204] width 270 height 17
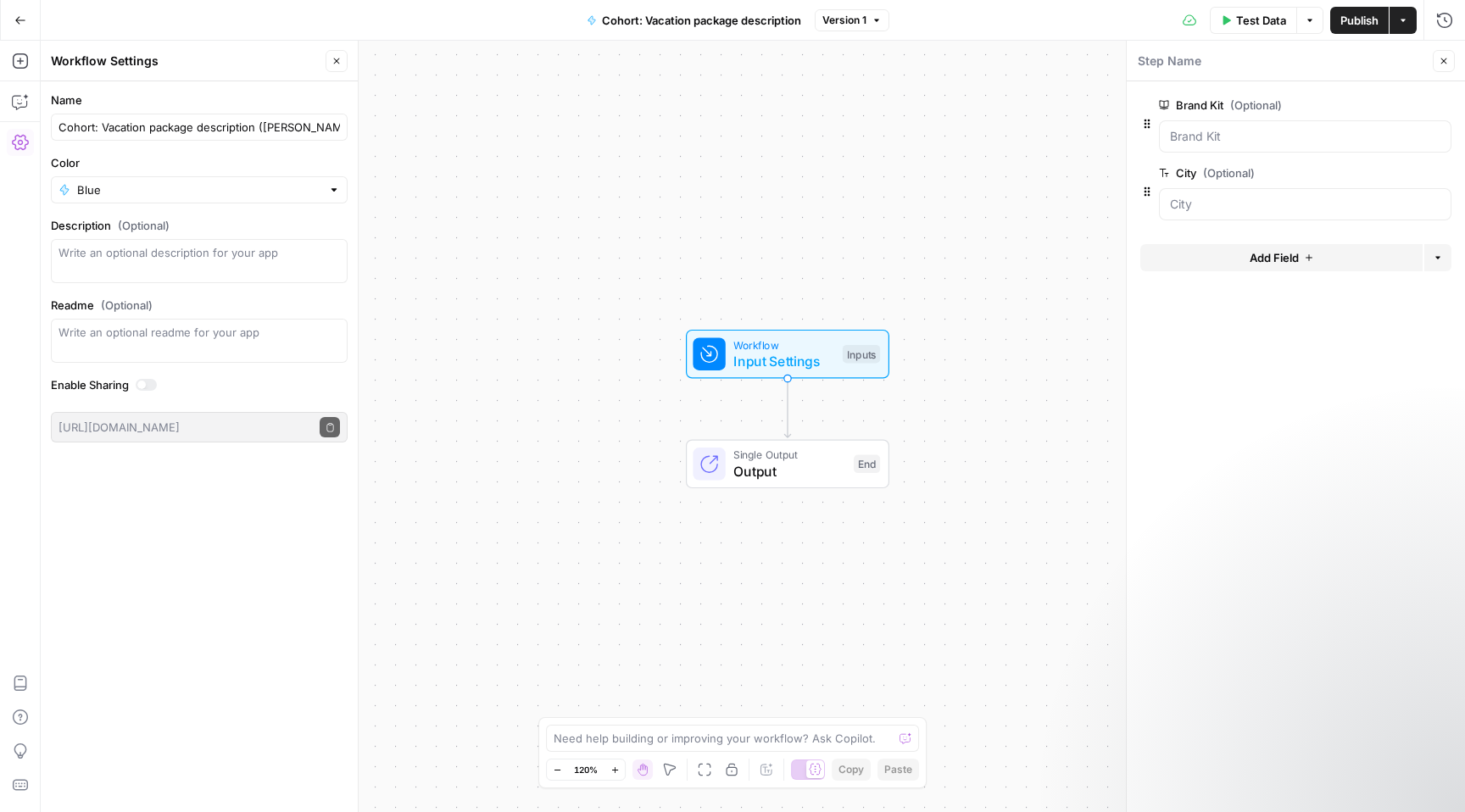
click at [1407, 179] on button "edit field" at bounding box center [1395, 173] width 65 height 21
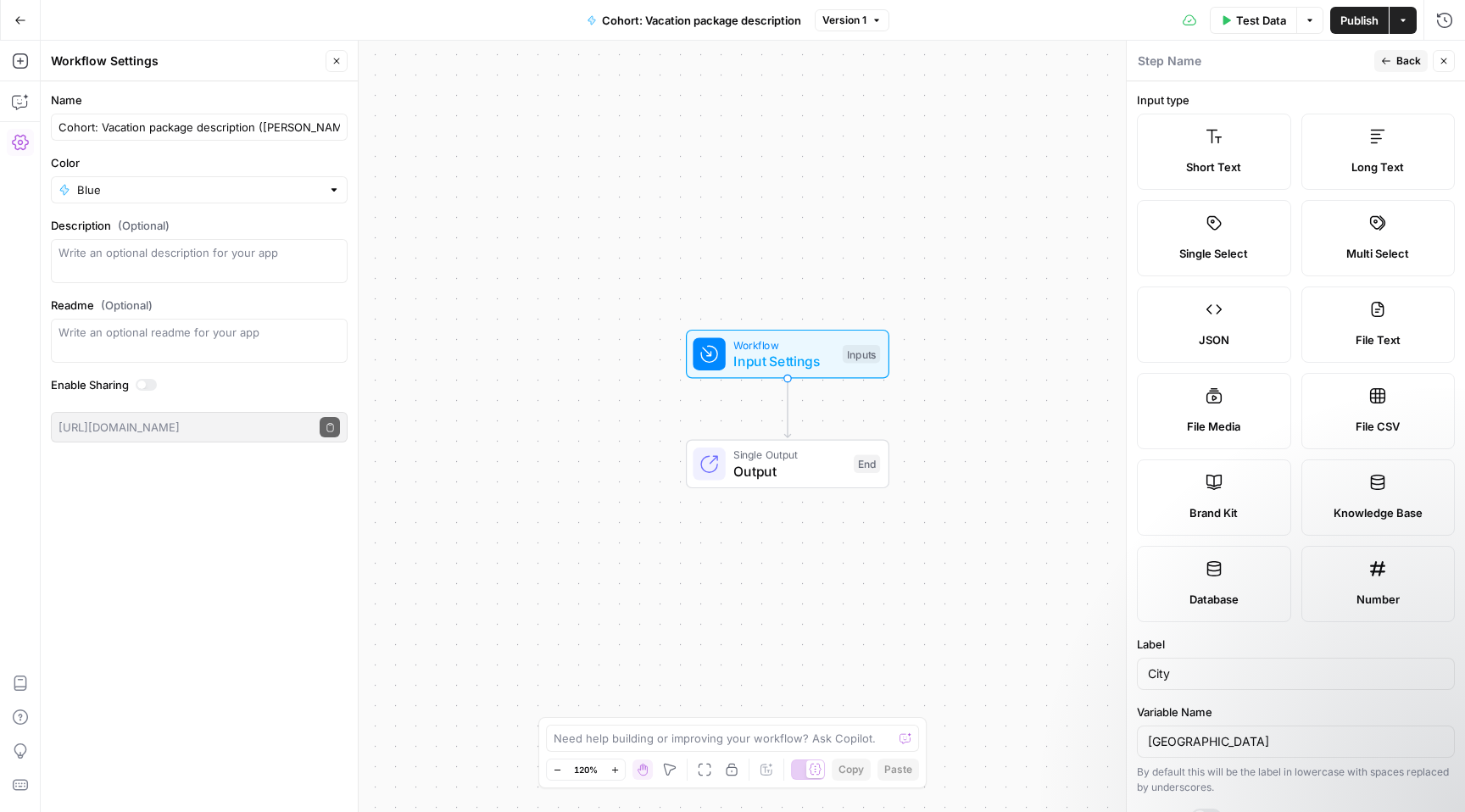
click at [1391, 56] on icon "button" at bounding box center [1386, 61] width 10 height 10
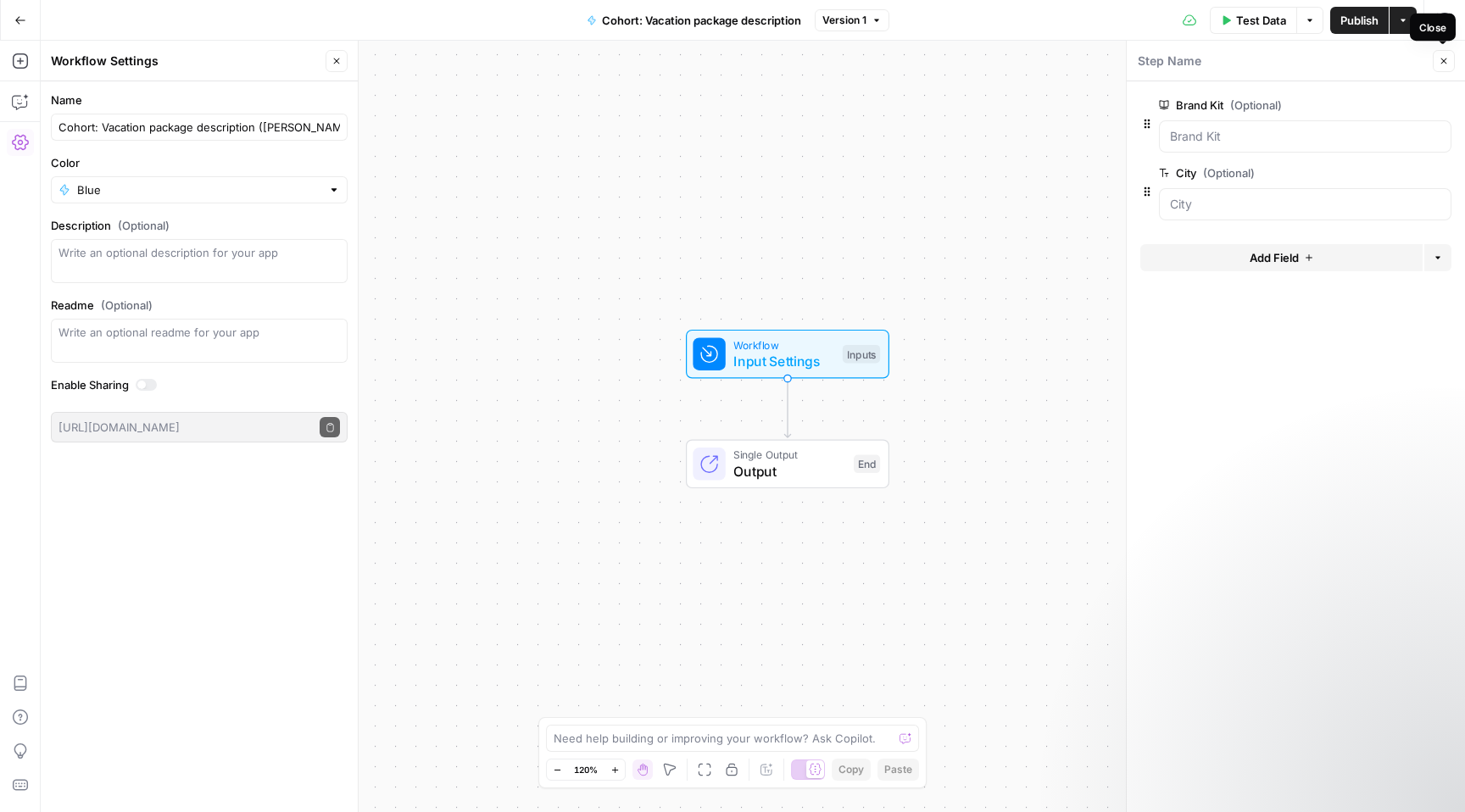
click at [1451, 56] on button "Close" at bounding box center [1444, 62] width 22 height 22
click at [778, 470] on span "Output" at bounding box center [790, 471] width 112 height 21
click at [797, 343] on span "Workflow" at bounding box center [785, 344] width 101 height 16
click at [1441, 66] on button "Close" at bounding box center [1444, 62] width 22 height 22
click at [761, 480] on span "Output" at bounding box center [790, 471] width 112 height 21
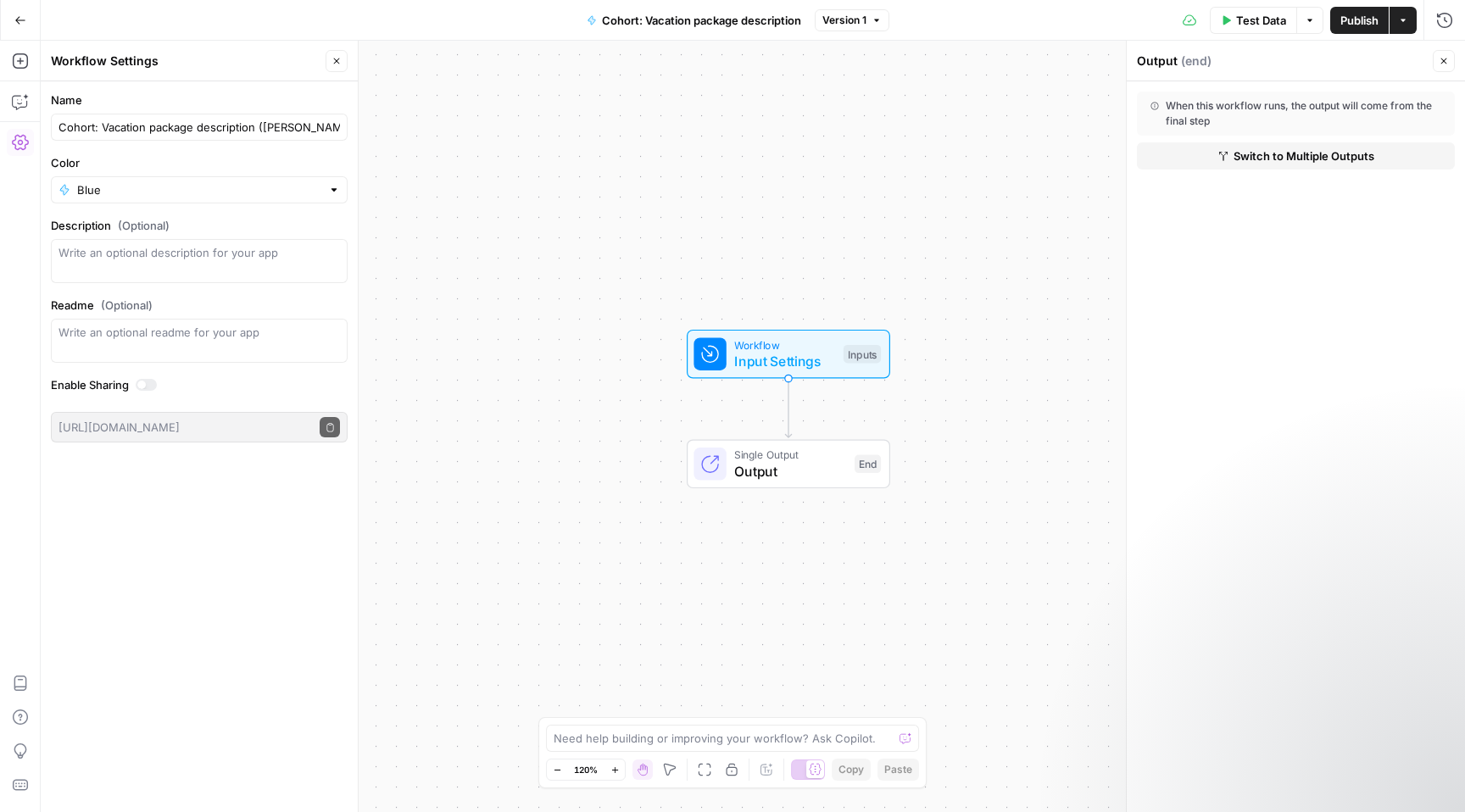
click at [1245, 156] on span "Switch to Multiple Outputs" at bounding box center [1303, 156] width 141 height 17
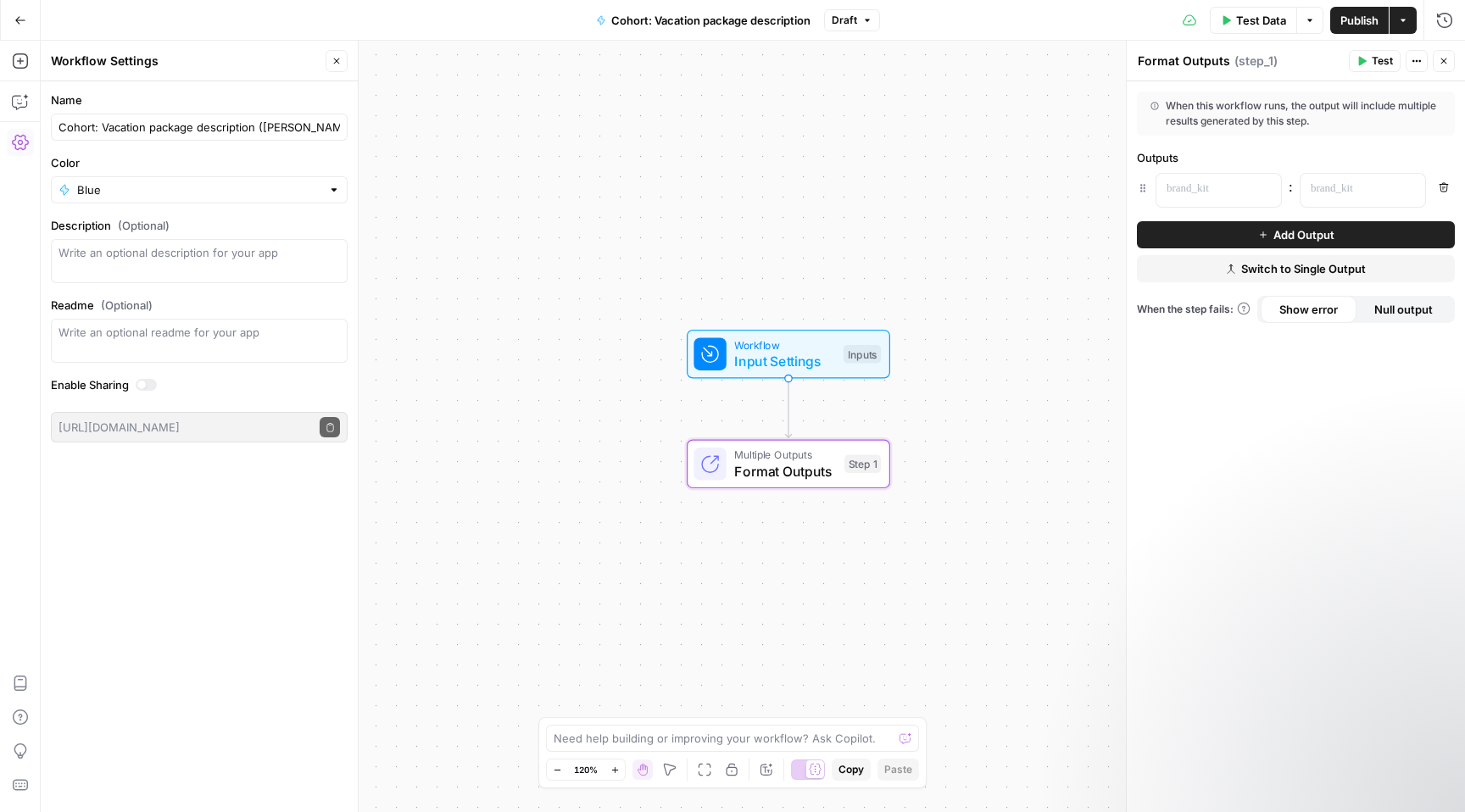
click at [1441, 62] on icon "button" at bounding box center [1444, 61] width 10 height 10
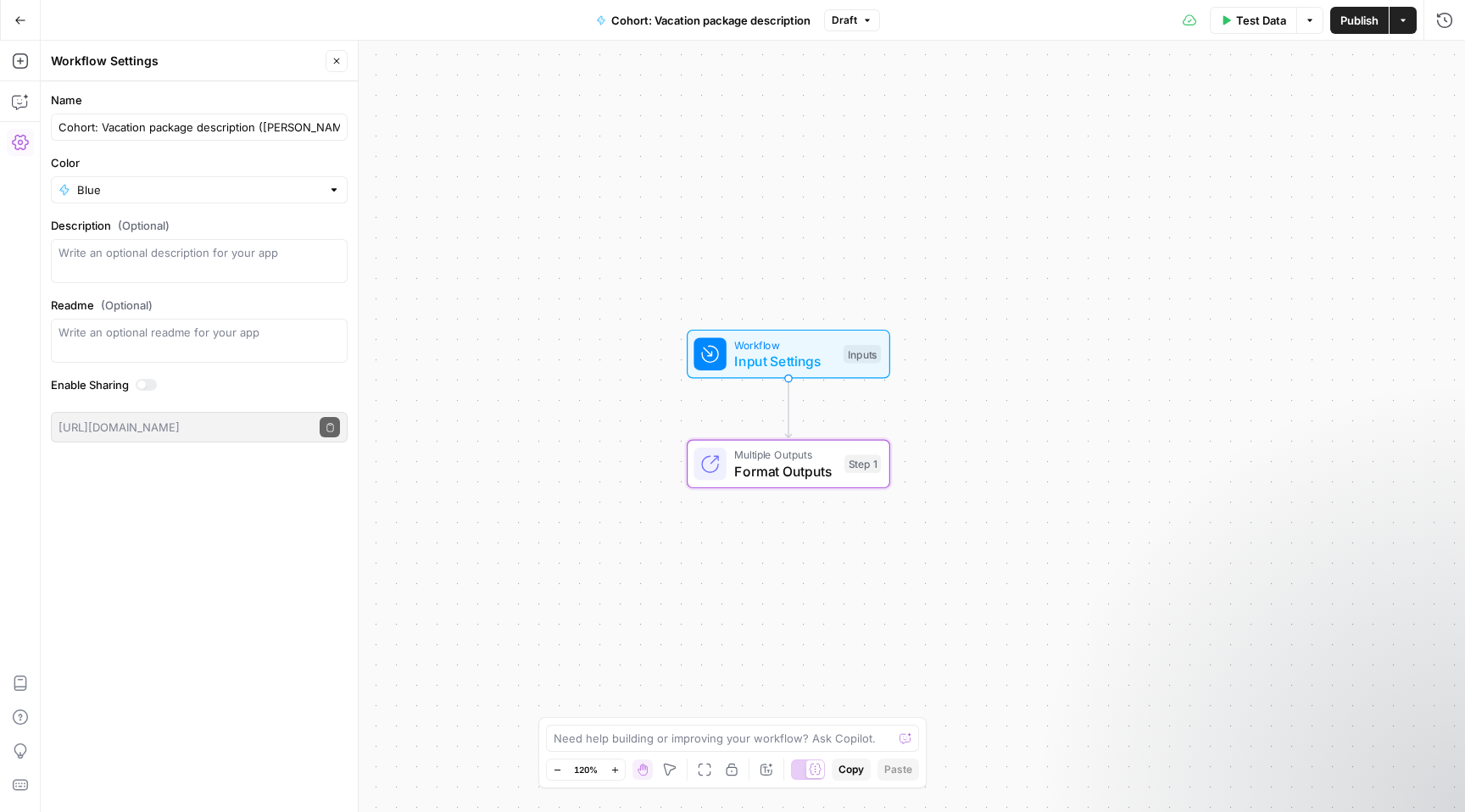
click at [604, 438] on div "Workflow Input Settings Inputs Multiple Outputs Format Outputs Step 1" at bounding box center [753, 427] width 1424 height 771
click at [332, 63] on icon "button" at bounding box center [337, 61] width 10 height 10
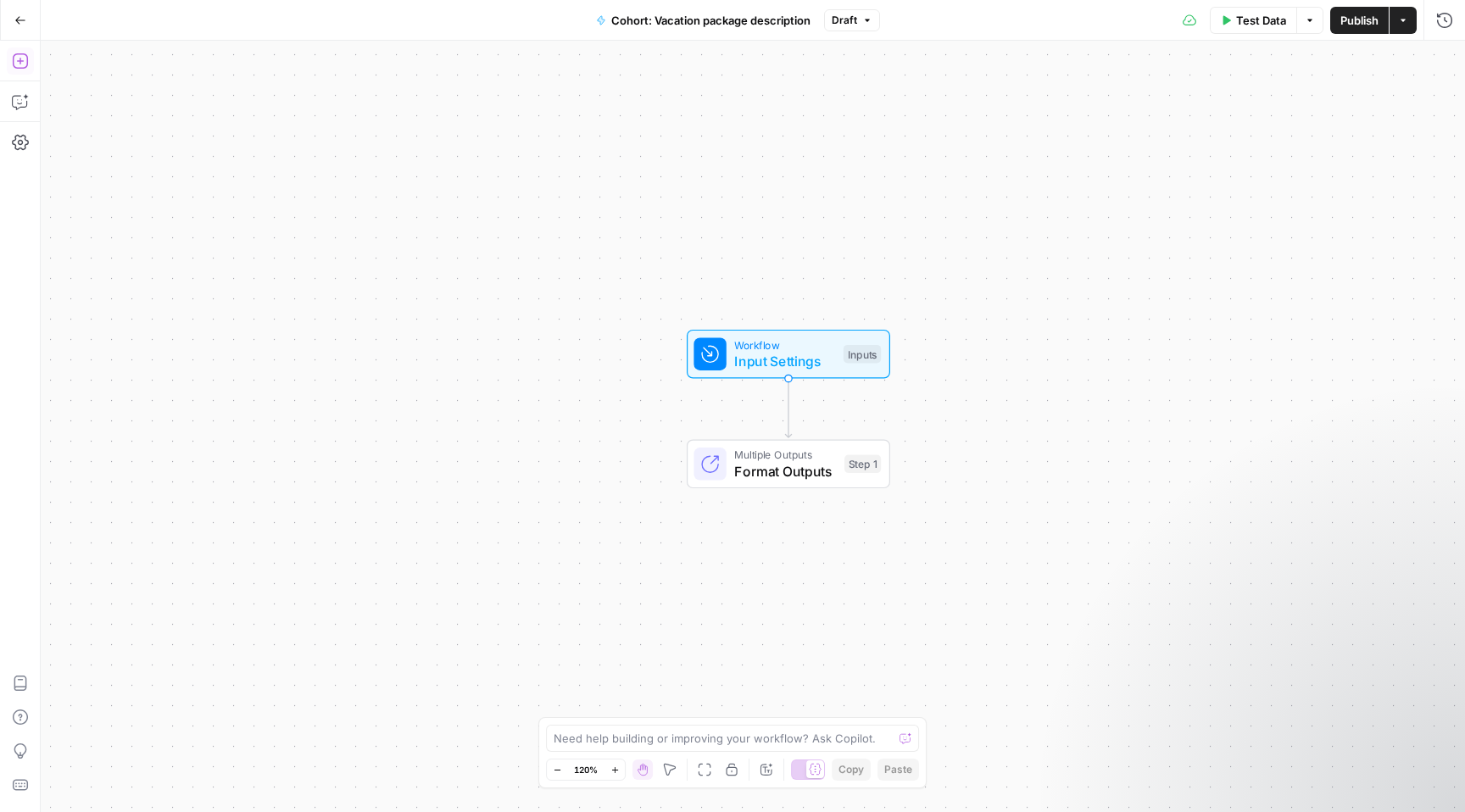
click at [10, 54] on button "Add Steps" at bounding box center [21, 62] width 27 height 27
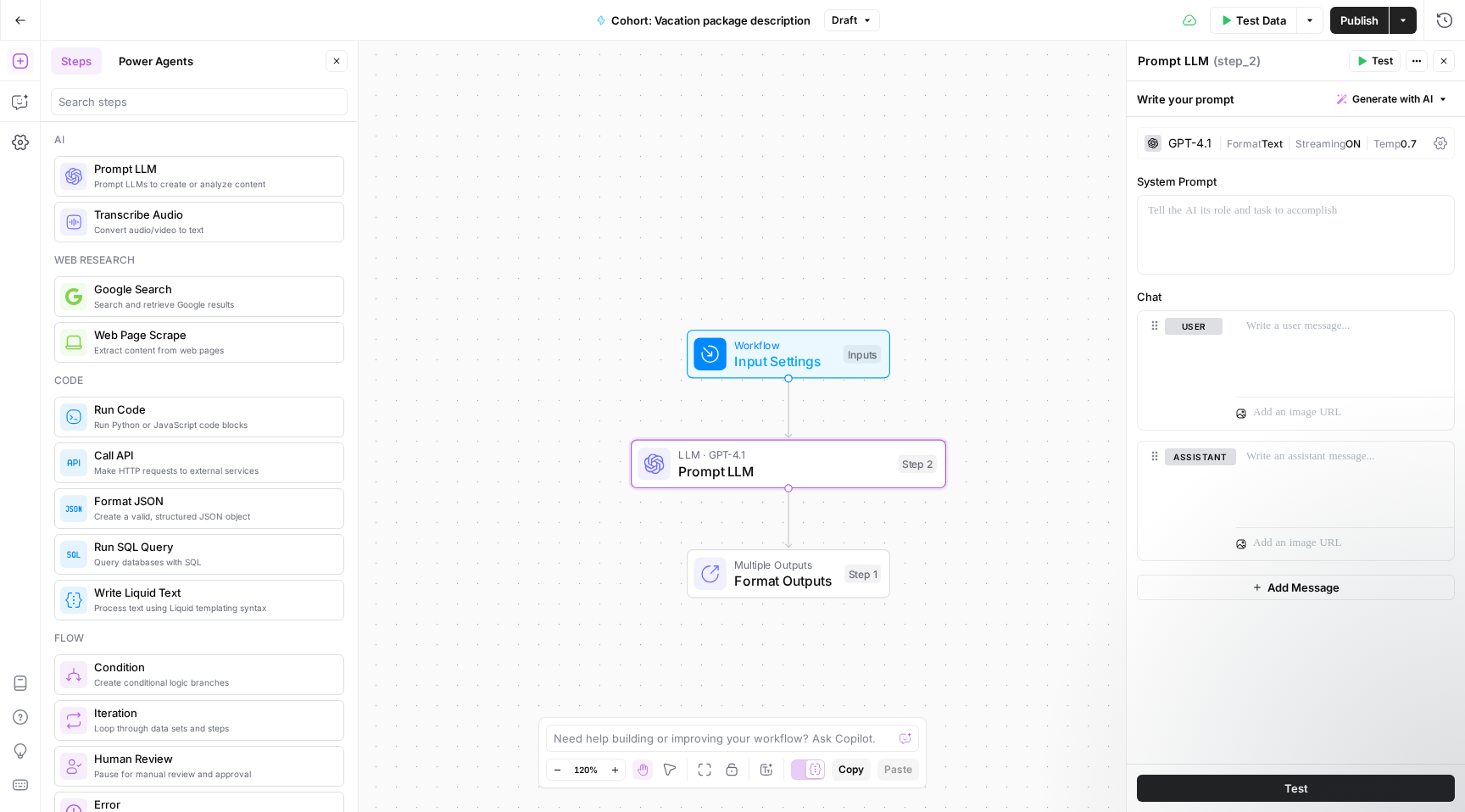
click at [1178, 146] on div "GPT-4.1" at bounding box center [1189, 144] width 44 height 12
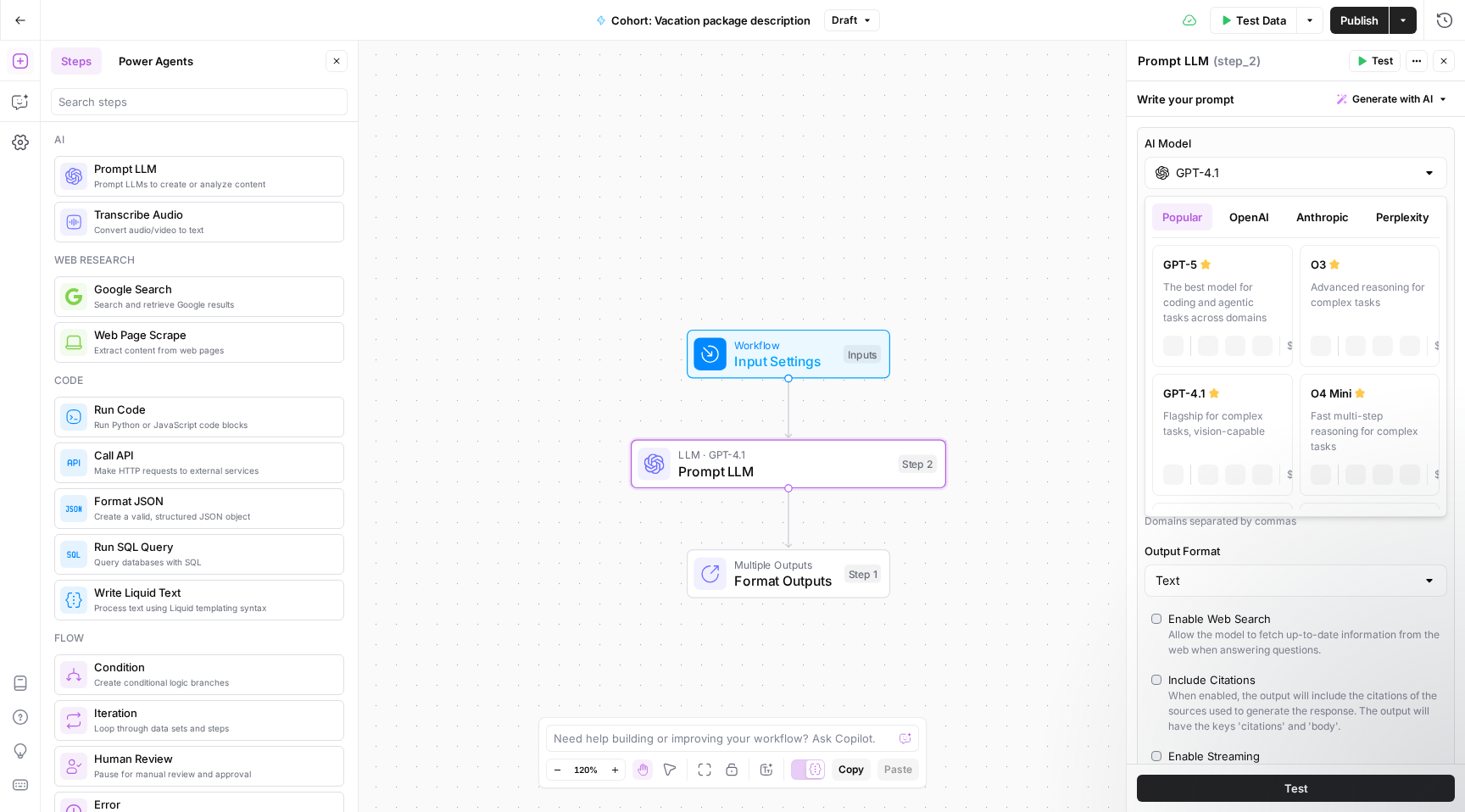
click at [1223, 185] on div "GPT-4.1" at bounding box center [1296, 173] width 303 height 32
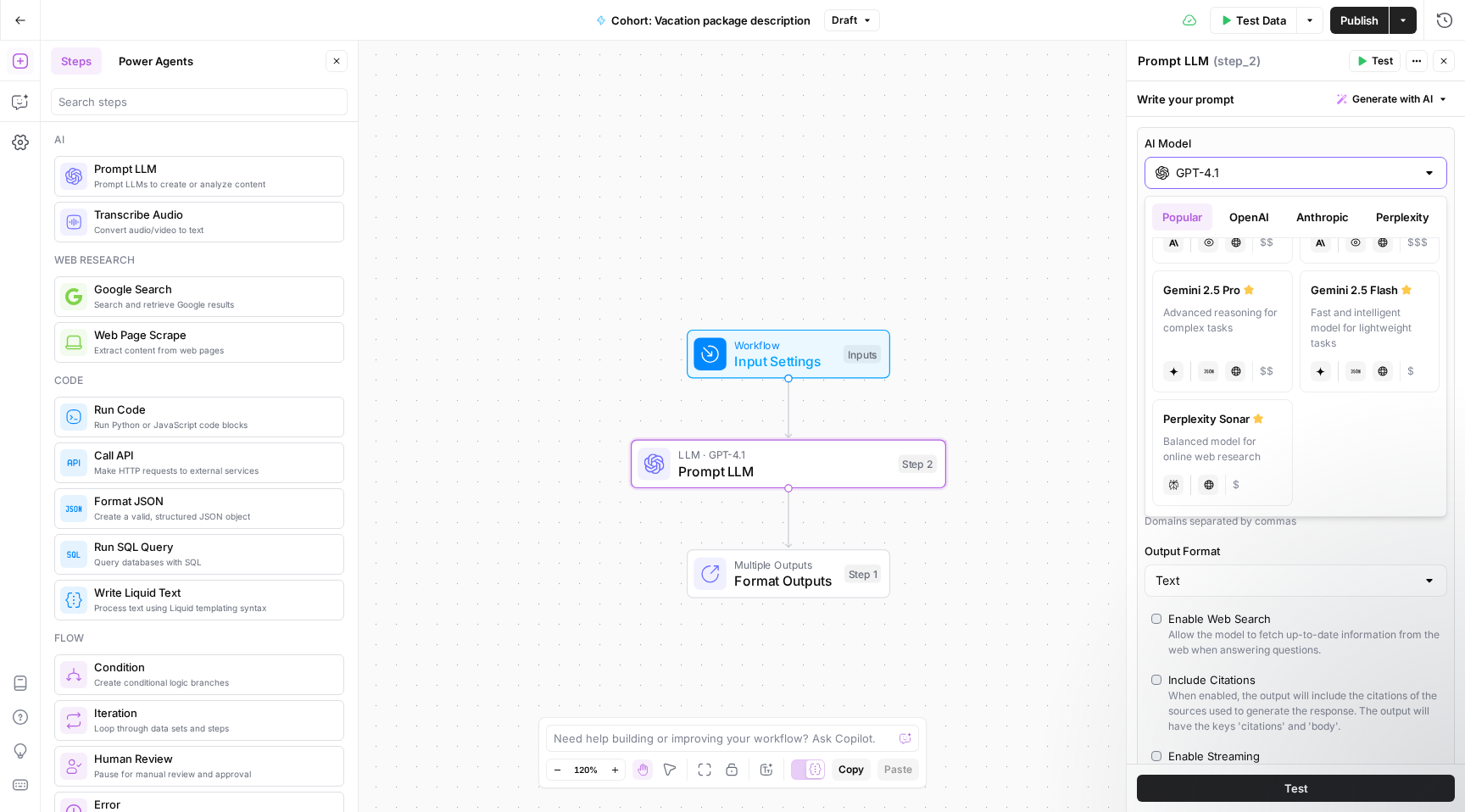
scroll to position [364, 0]
click at [1209, 326] on div "Advanced reasoning for complex tasks" at bounding box center [1222, 325] width 119 height 46
type input "Gemini 2.5 Pro"
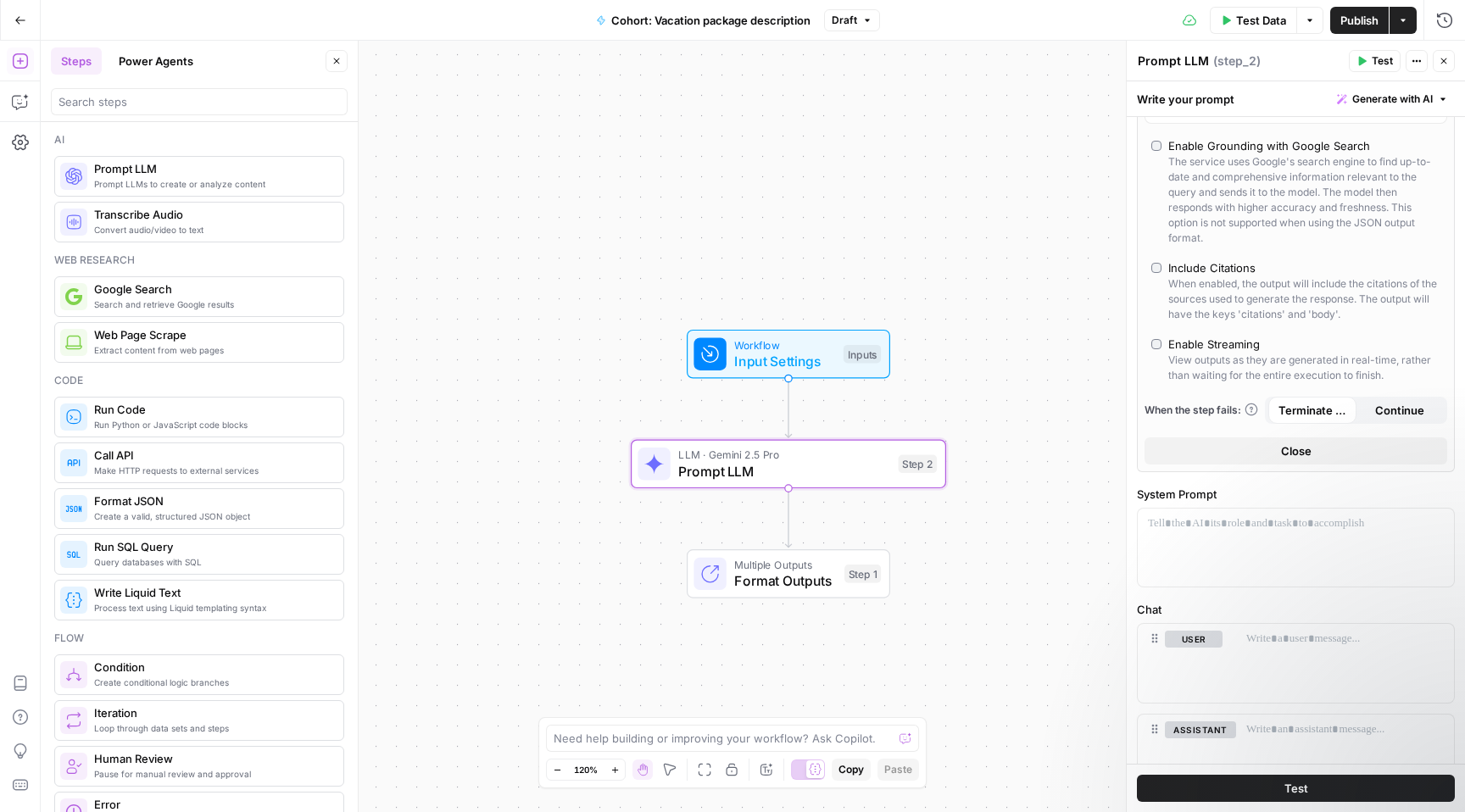
scroll to position [391, 0]
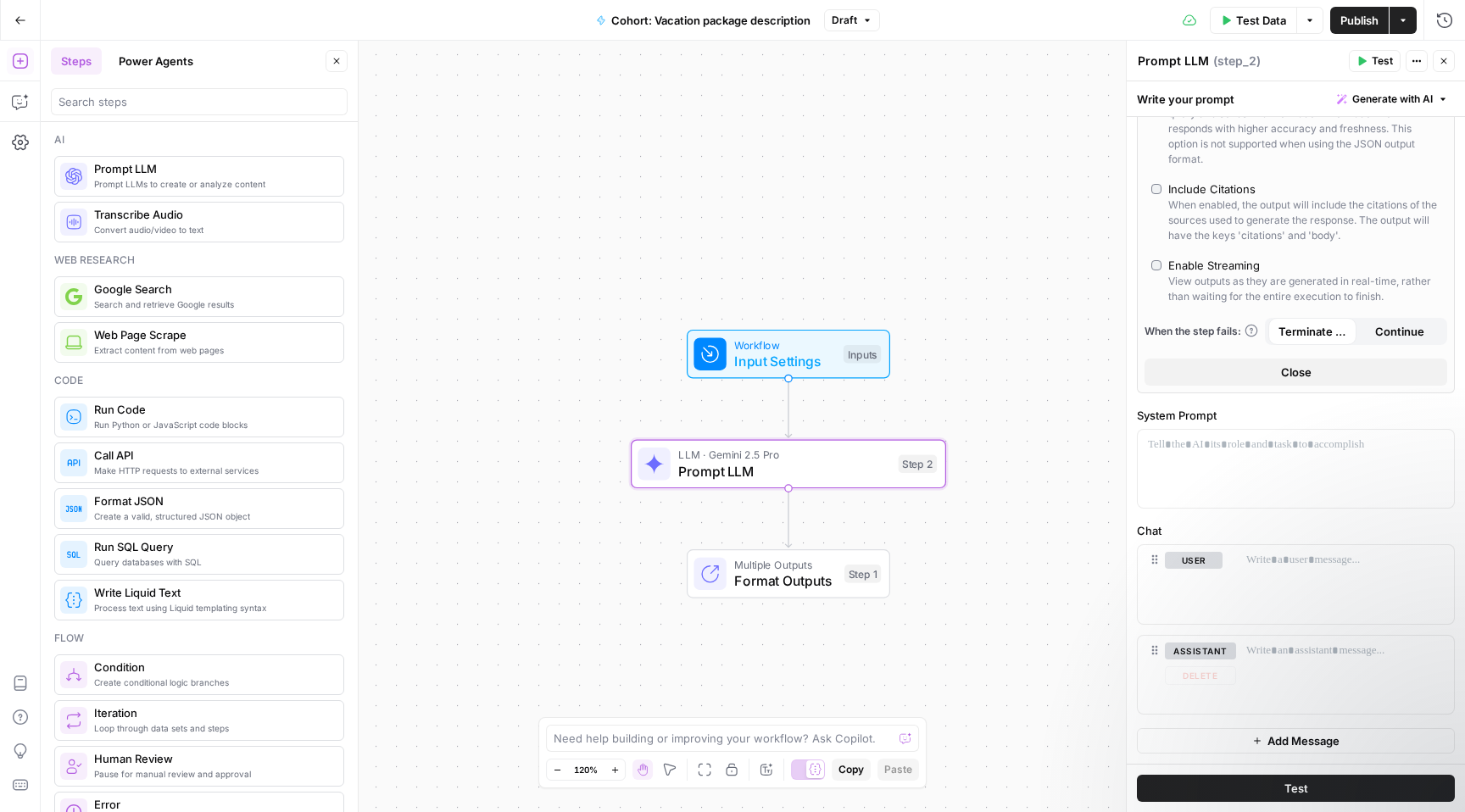
click at [1258, 778] on button "Test" at bounding box center [1296, 788] width 318 height 27
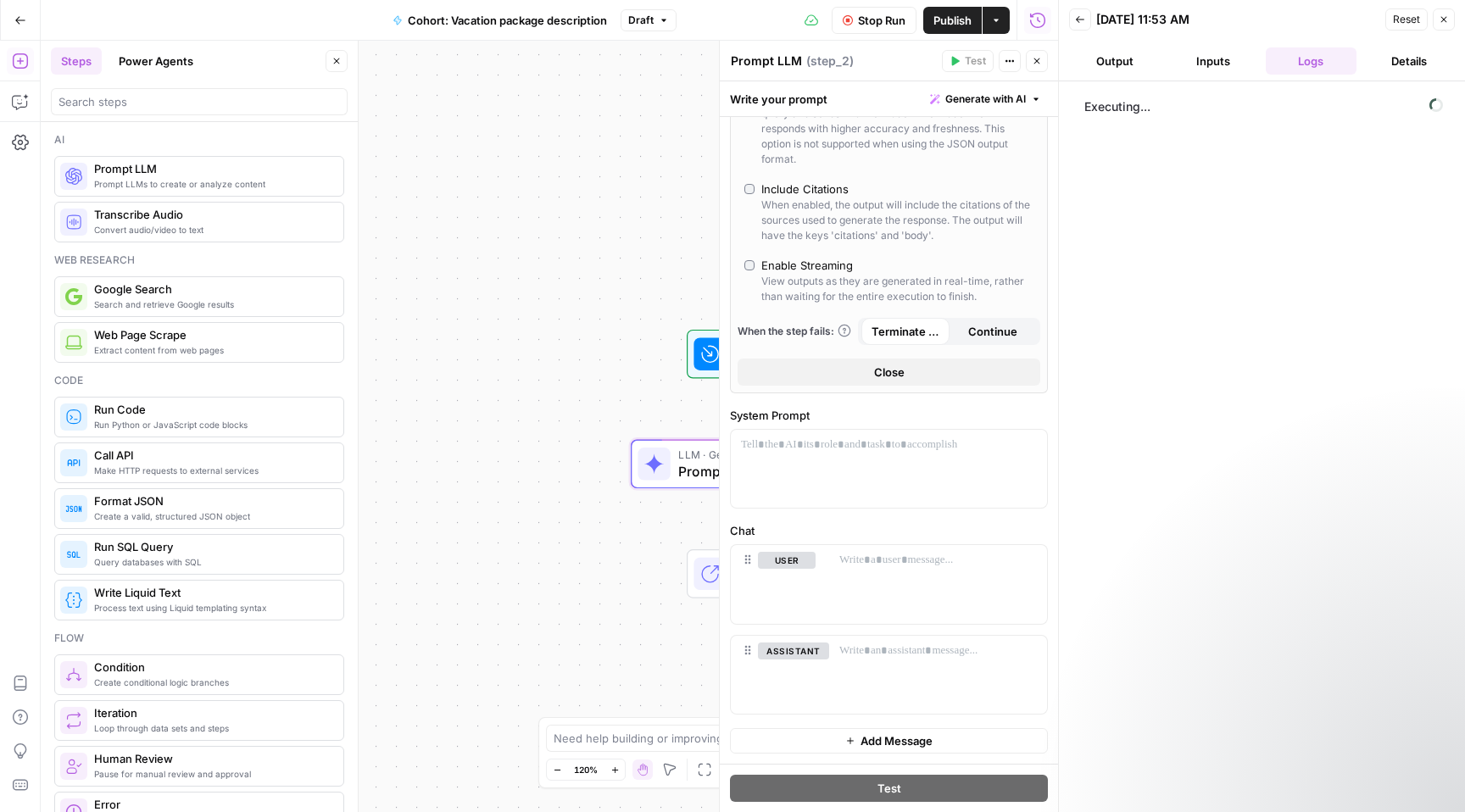
click at [1439, 17] on icon "button" at bounding box center [1444, 20] width 10 height 10
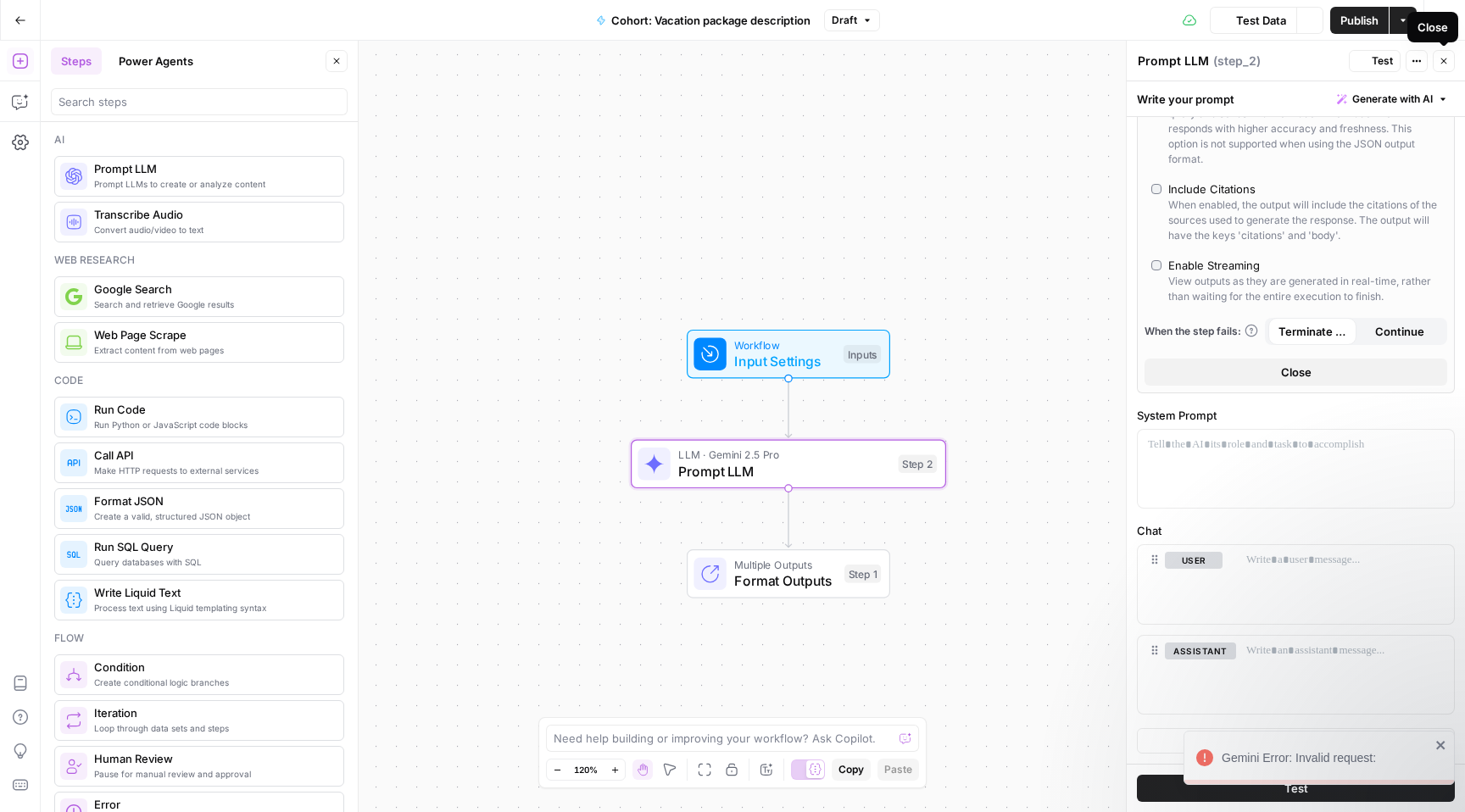
click at [1441, 58] on icon "button" at bounding box center [1444, 61] width 6 height 6
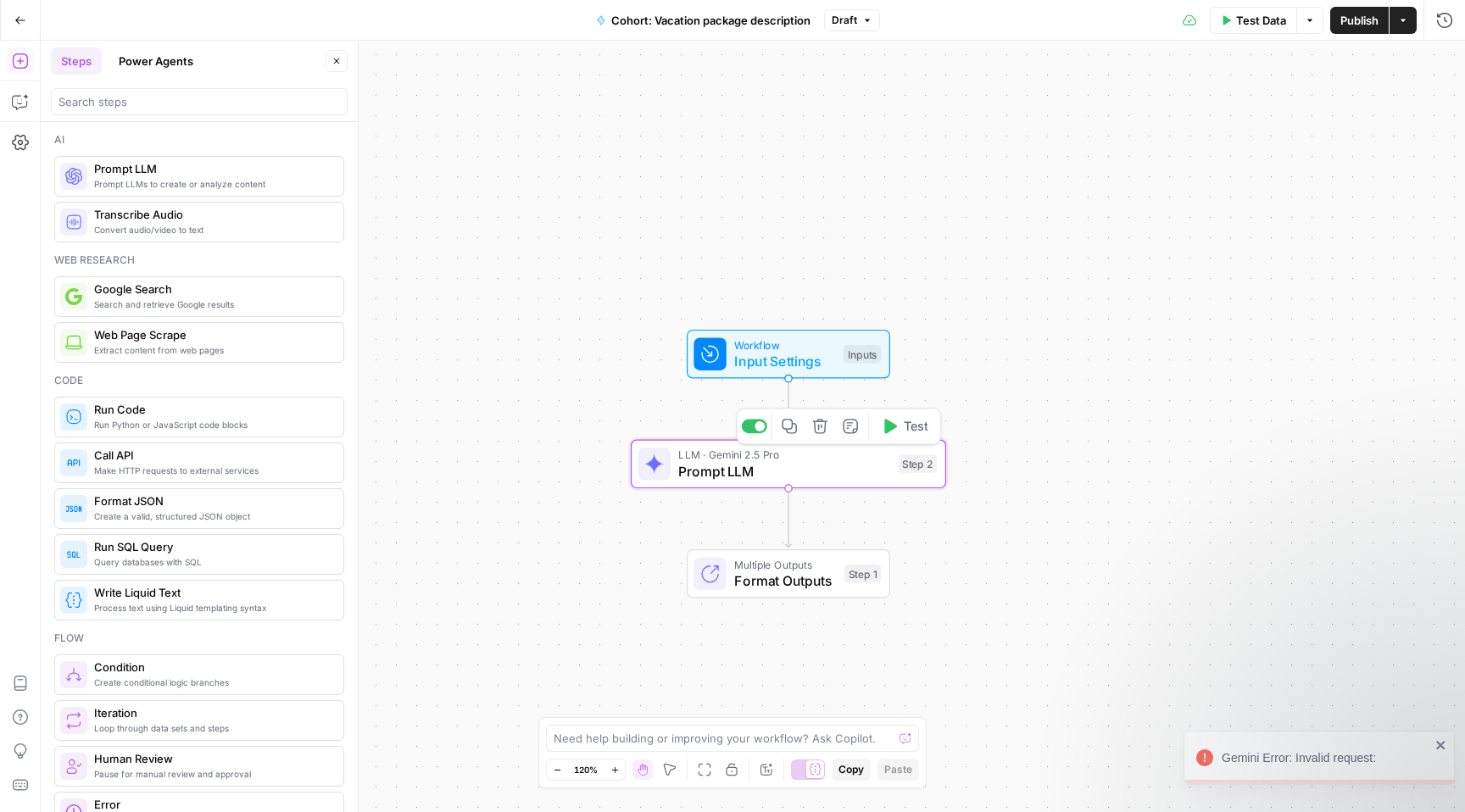
click at [880, 477] on span "Prompt LLM" at bounding box center [784, 471] width 212 height 21
